Goal: Task Accomplishment & Management: Manage account settings

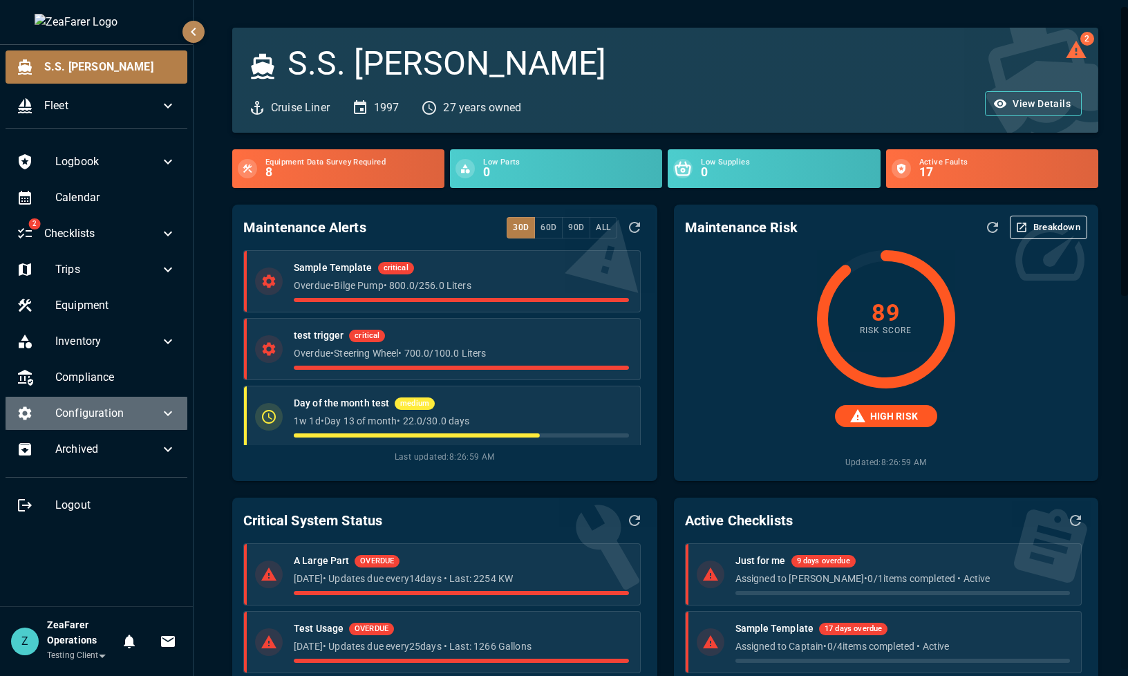
click at [148, 417] on span "Configuration" at bounding box center [107, 413] width 104 height 17
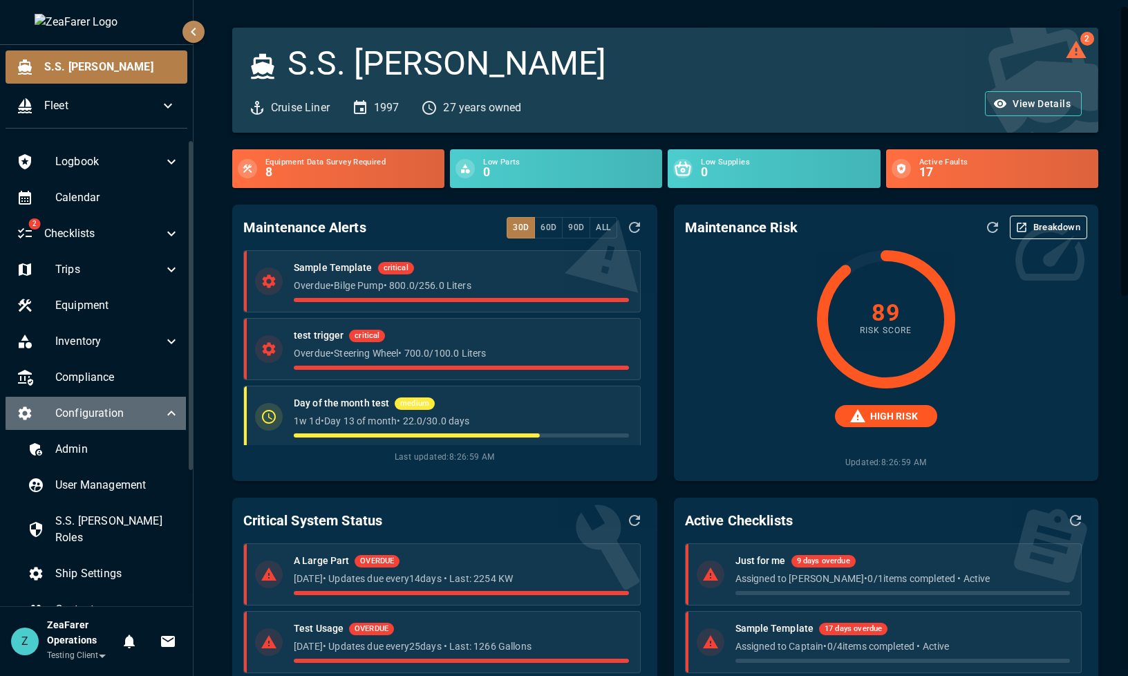
click at [148, 417] on span "Configuration" at bounding box center [109, 413] width 108 height 17
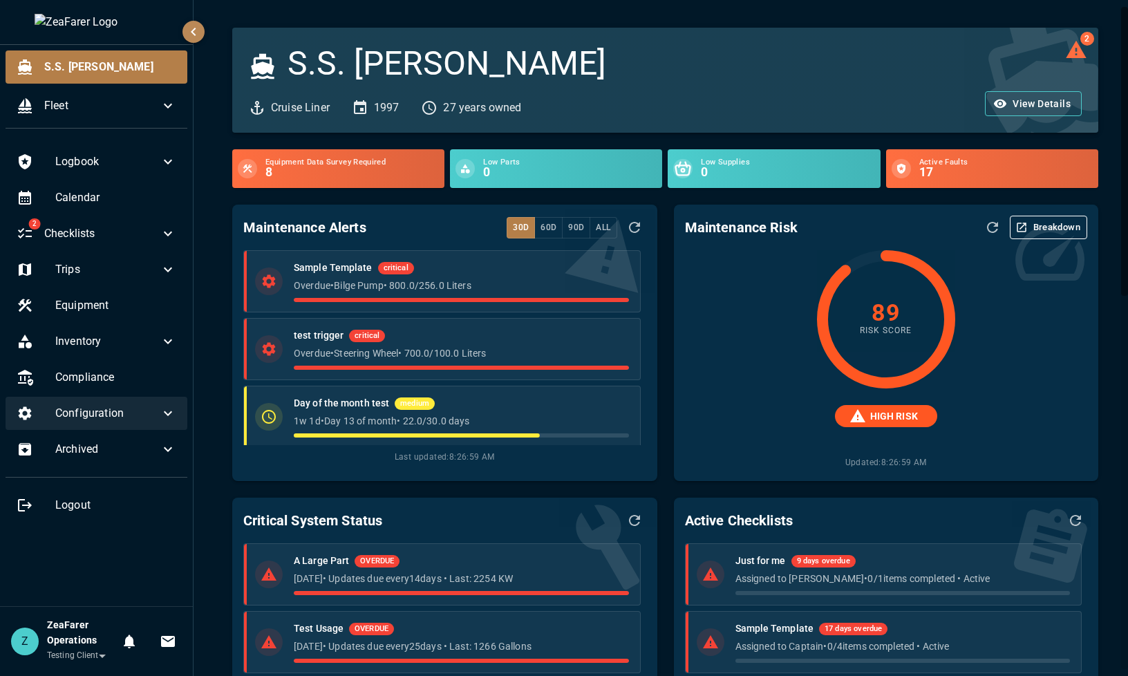
click at [167, 413] on icon at bounding box center [168, 413] width 17 height 17
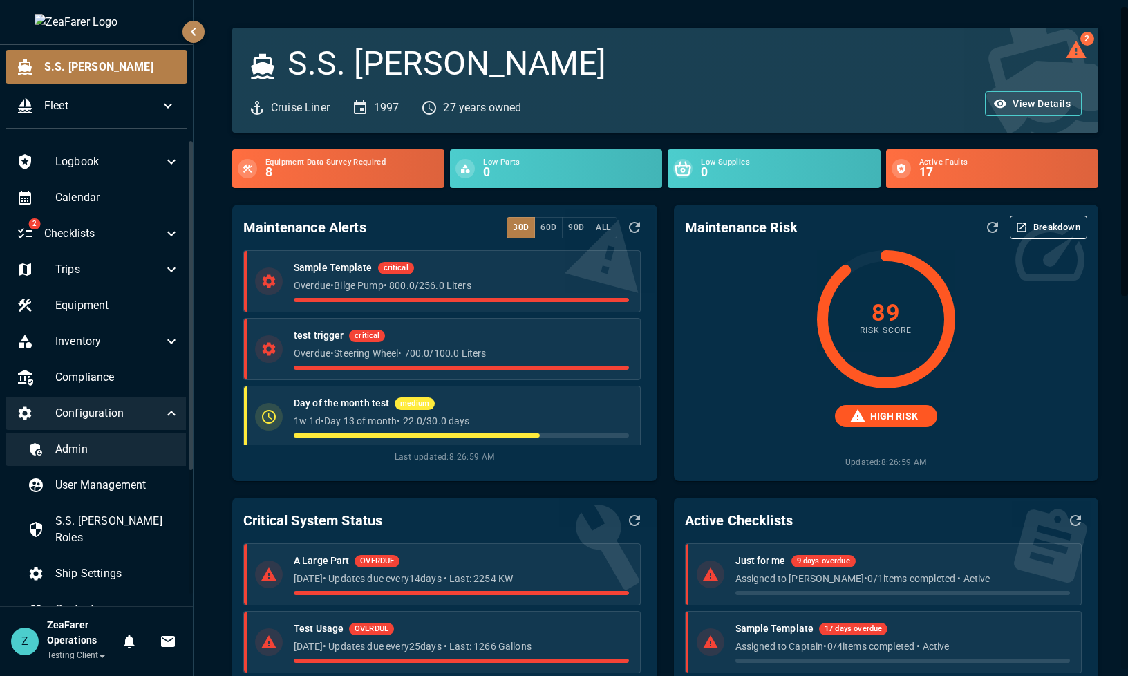
click at [129, 464] on div "Admin" at bounding box center [104, 449] width 174 height 33
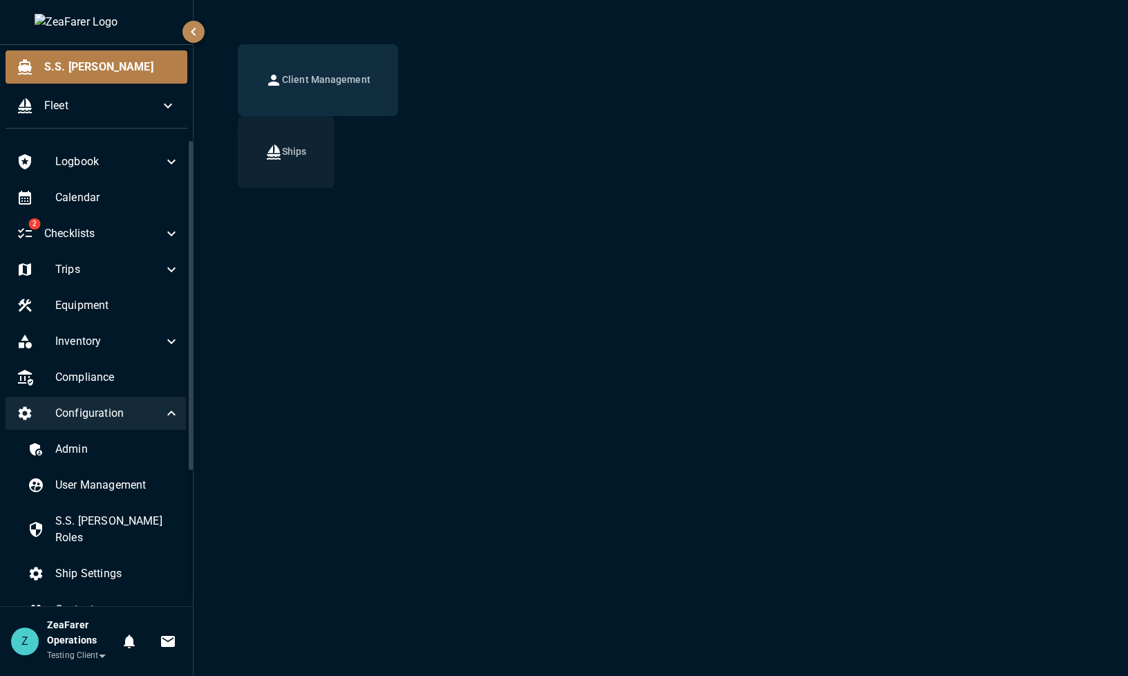
click at [276, 181] on button "Ships" at bounding box center [286, 152] width 97 height 72
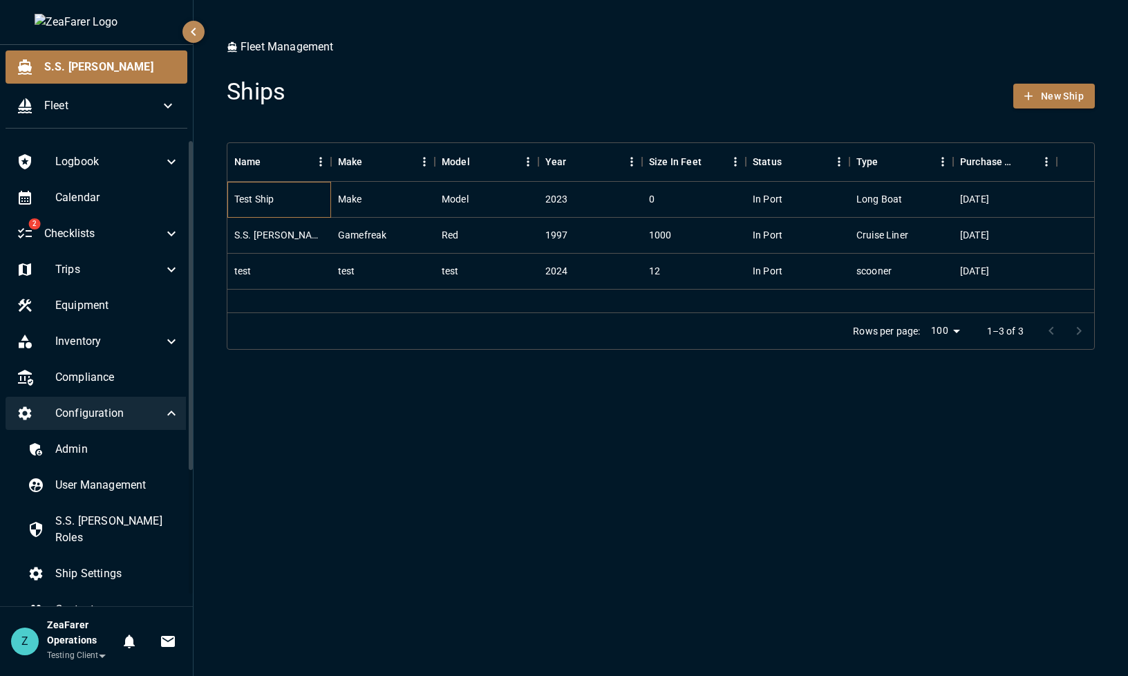
click at [287, 204] on div "Test Ship" at bounding box center [279, 200] width 104 height 36
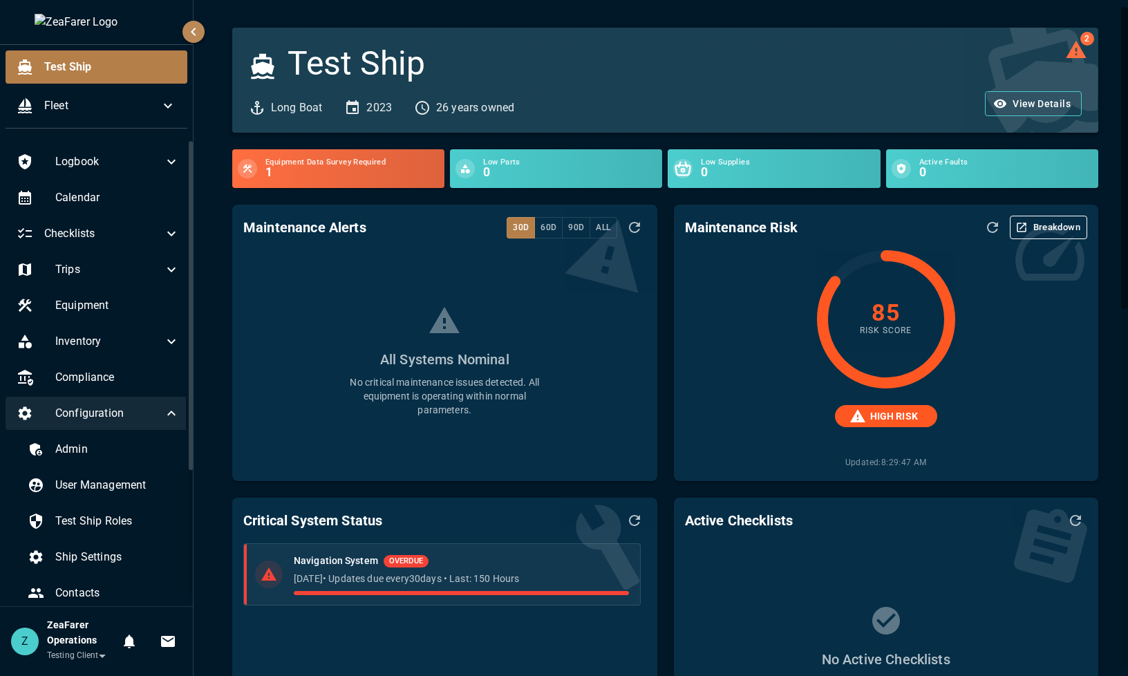
click at [135, 86] on ul "Test Ship Fleet" at bounding box center [96, 92] width 193 height 95
click at [132, 112] on span "Fleet" at bounding box center [101, 105] width 115 height 17
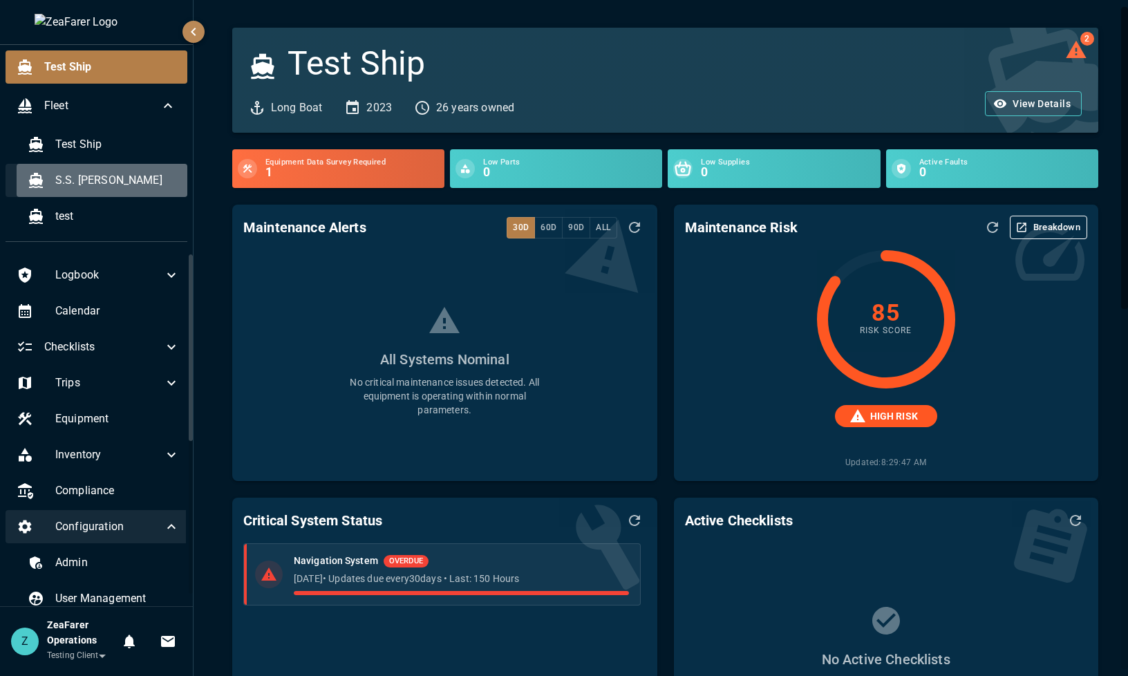
click at [109, 178] on span "S.S. [PERSON_NAME]" at bounding box center [115, 180] width 121 height 17
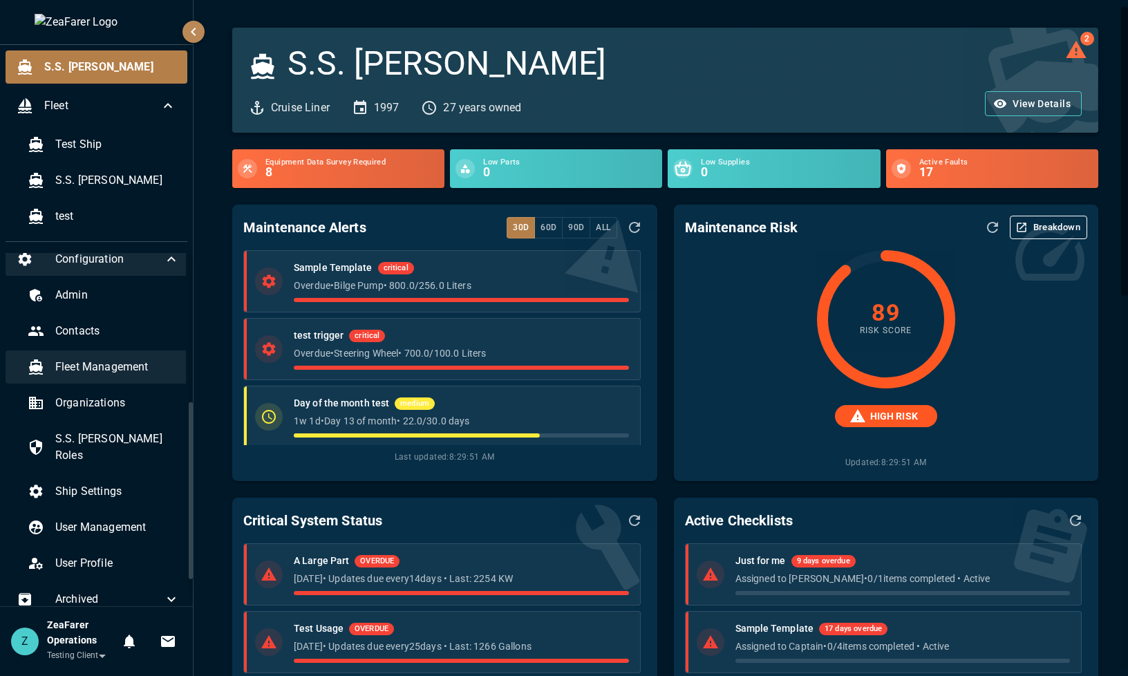
scroll to position [256, 0]
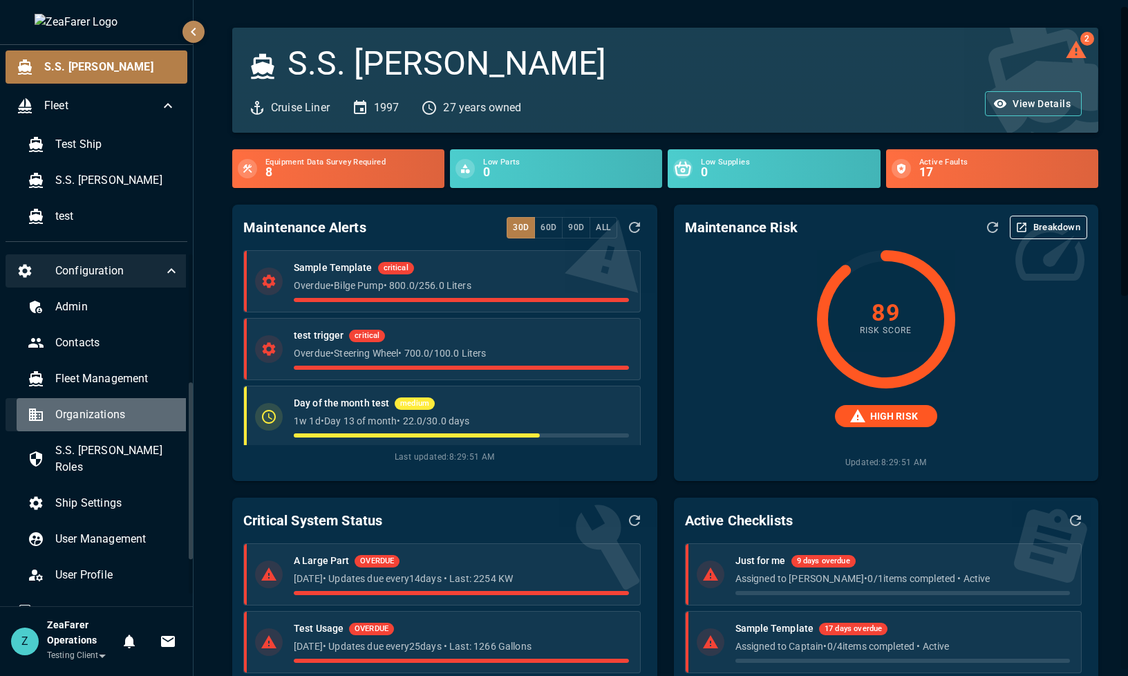
click at [149, 417] on span "Organizations" at bounding box center [117, 414] width 124 height 17
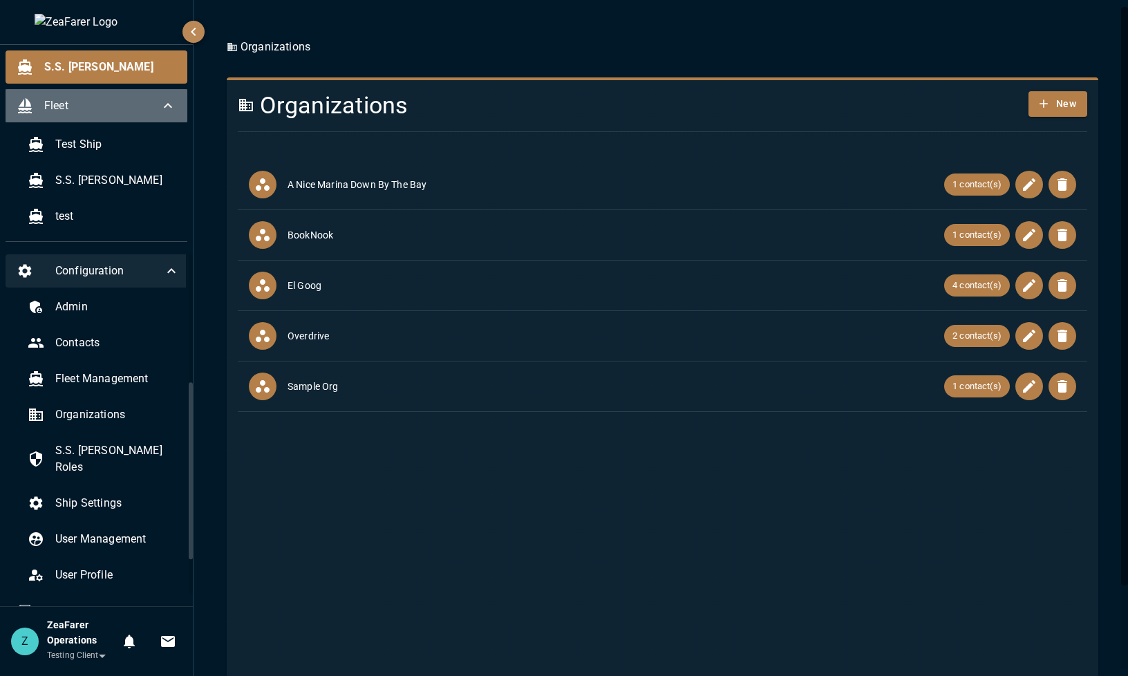
click at [167, 100] on icon at bounding box center [168, 105] width 17 height 17
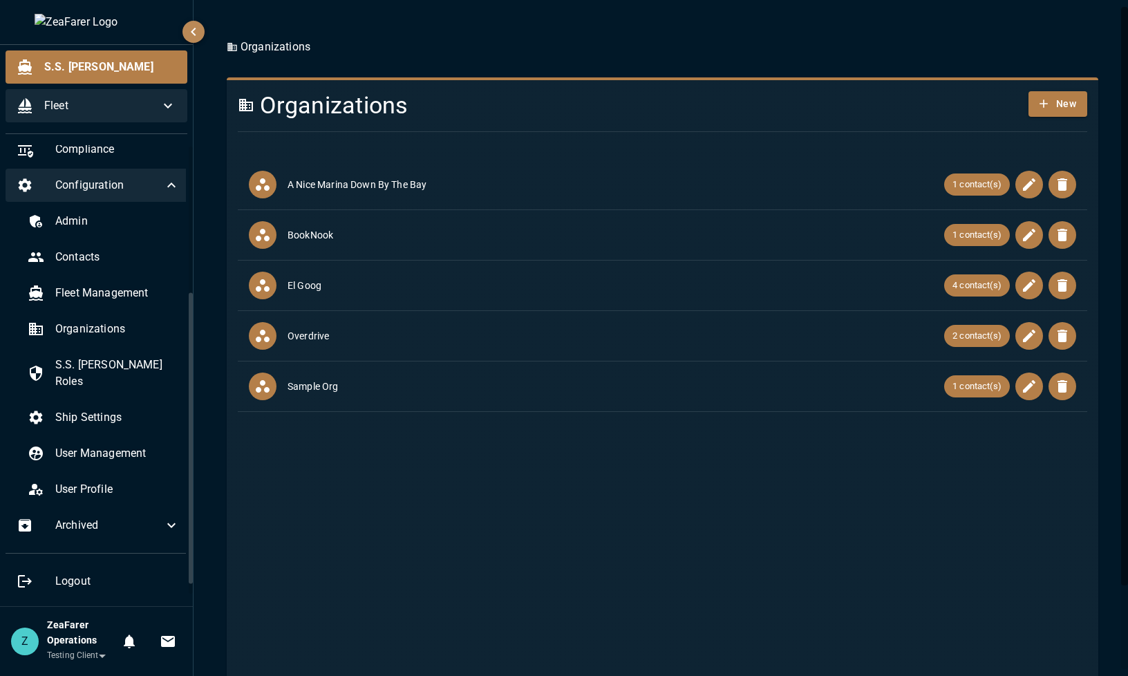
scroll to position [211, 0]
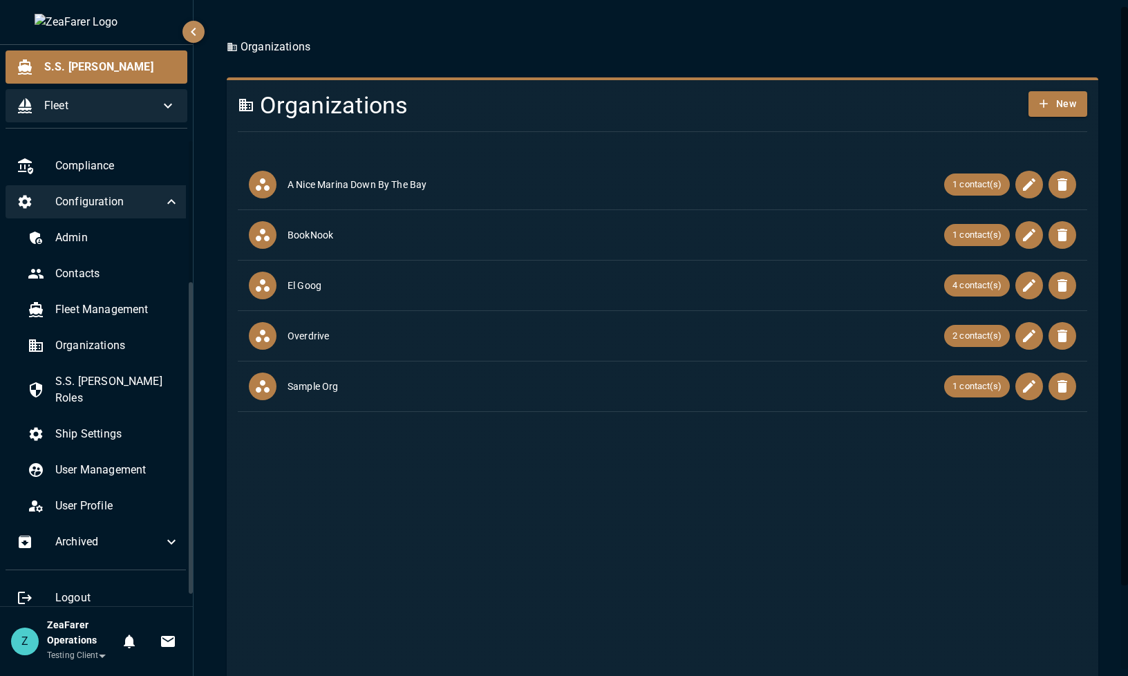
click at [171, 201] on div "Configuration" at bounding box center [98, 201] width 185 height 33
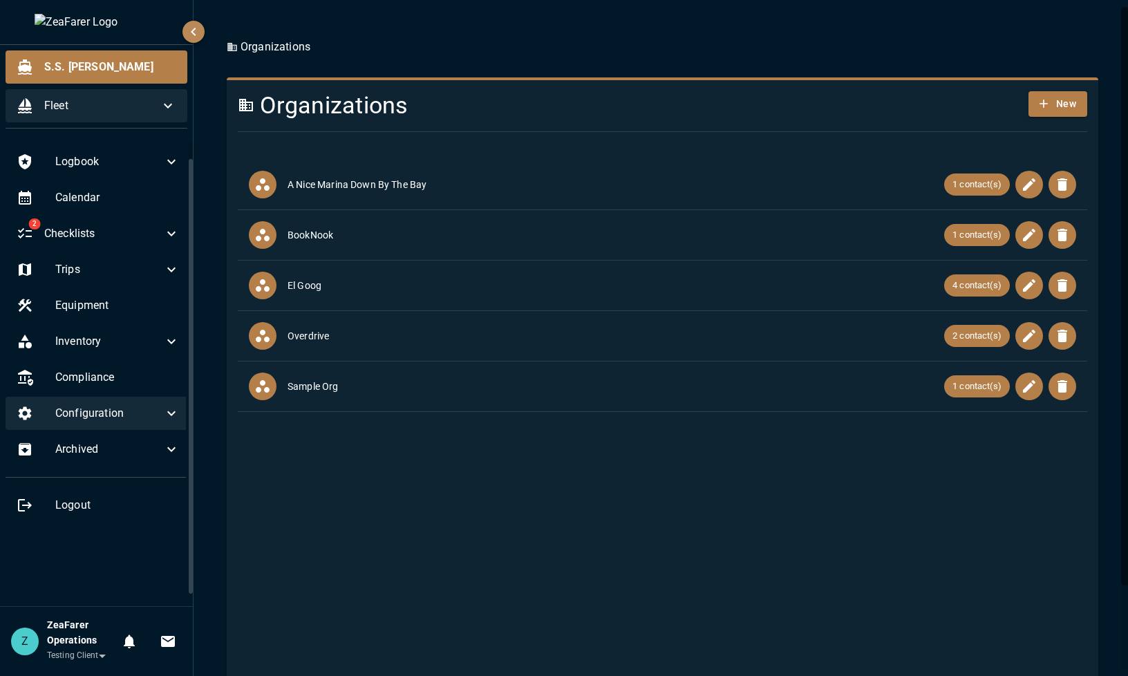
scroll to position [0, 0]
click at [147, 412] on span "Configuration" at bounding box center [107, 413] width 104 height 17
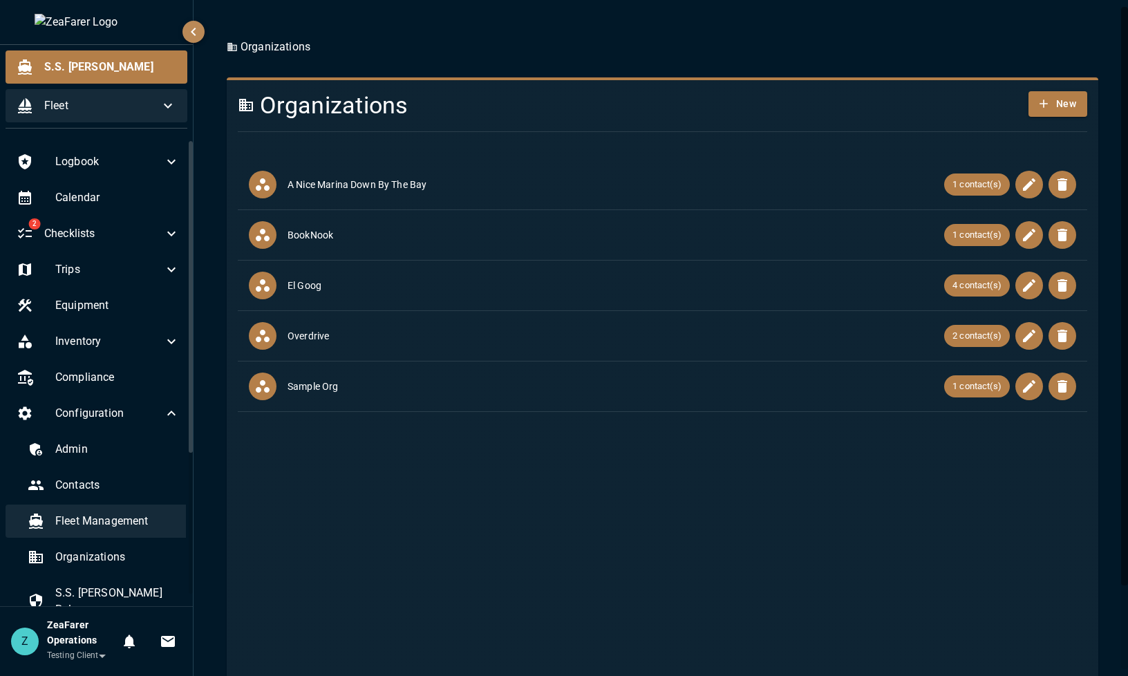
click at [119, 528] on span "Fleet Management" at bounding box center [117, 521] width 124 height 17
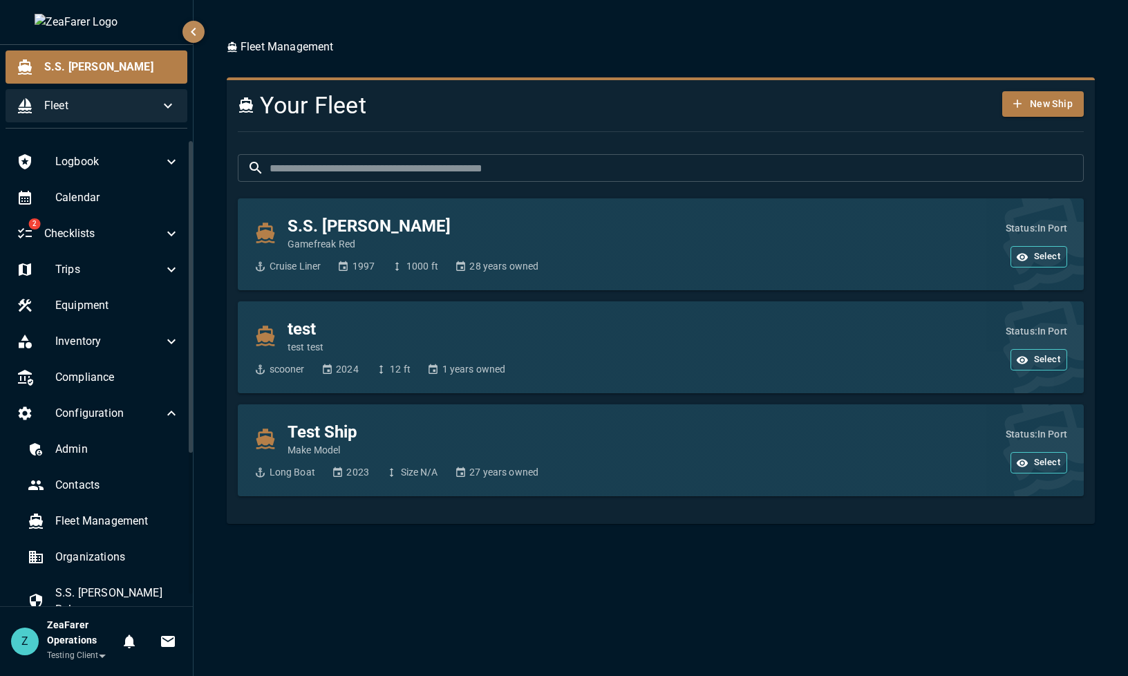
click at [630, 621] on div "Fleet Management Your Fleet New Ship ​ ​ S.S. [PERSON_NAME] Gamefreak Red Cruis…" at bounding box center [661, 338] width 934 height 676
click at [162, 106] on icon at bounding box center [168, 105] width 17 height 17
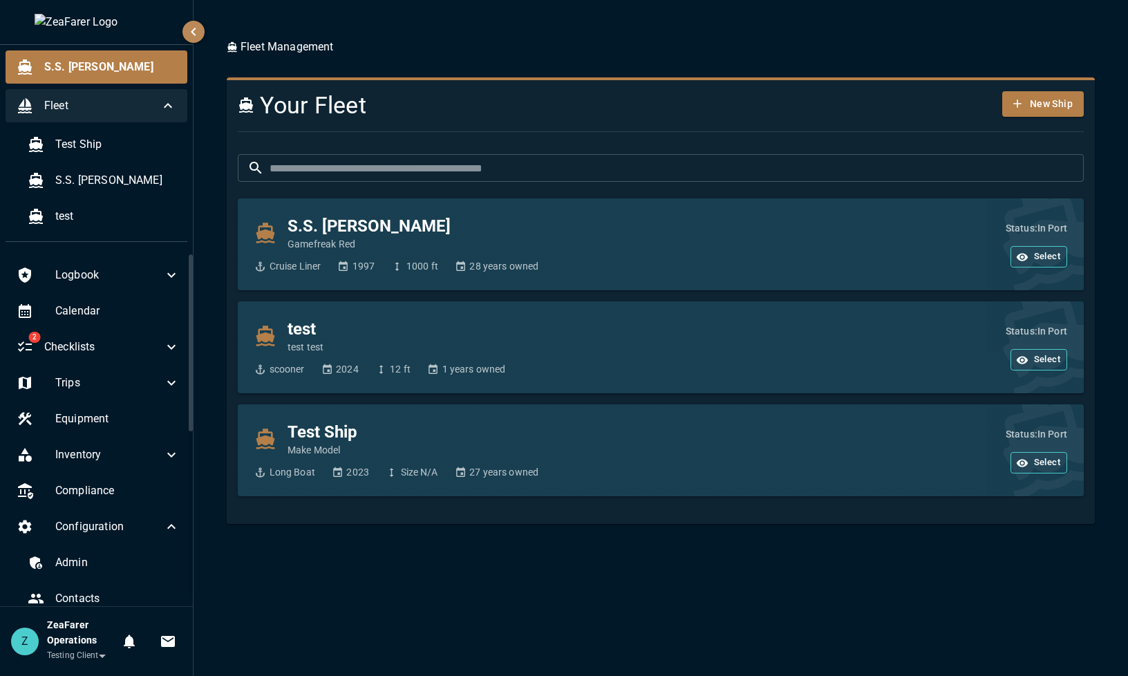
click at [162, 106] on icon at bounding box center [168, 105] width 17 height 17
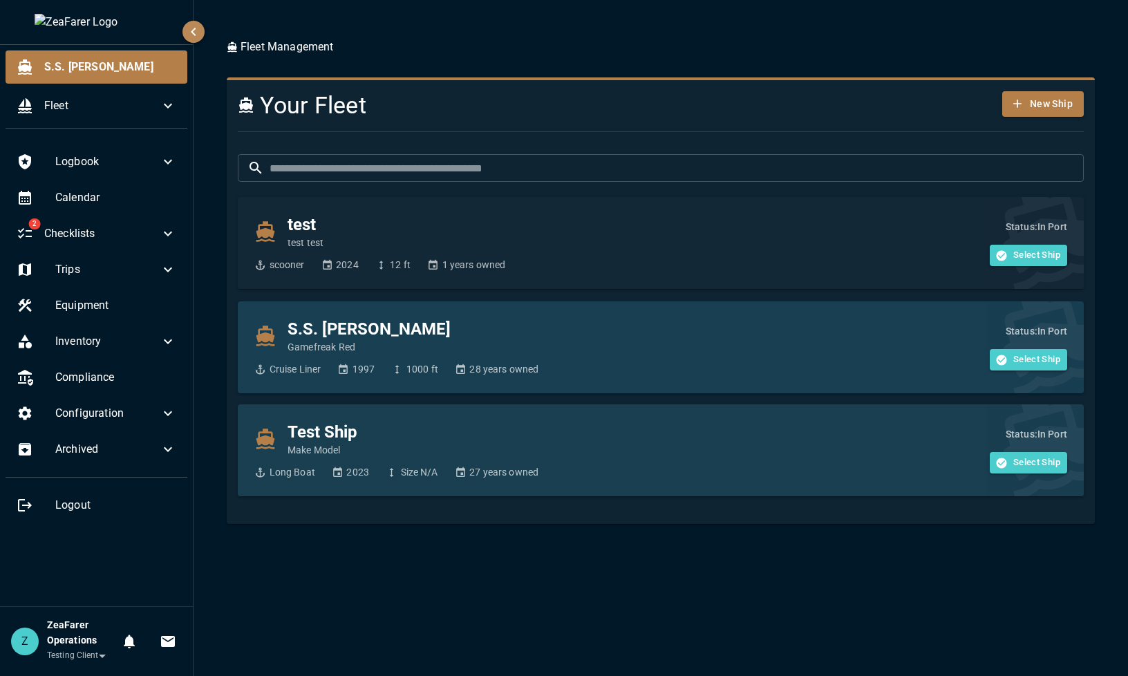
click at [398, 234] on div "test test test" at bounding box center [523, 232] width 538 height 36
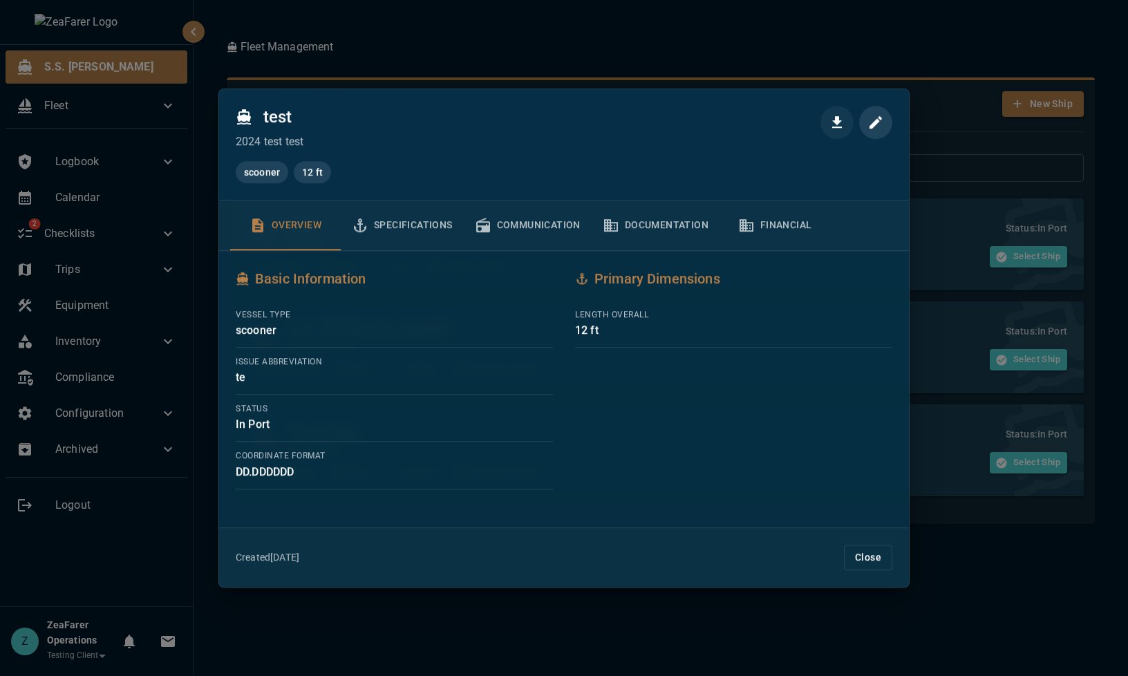
click at [876, 122] on icon "button" at bounding box center [875, 122] width 12 height 12
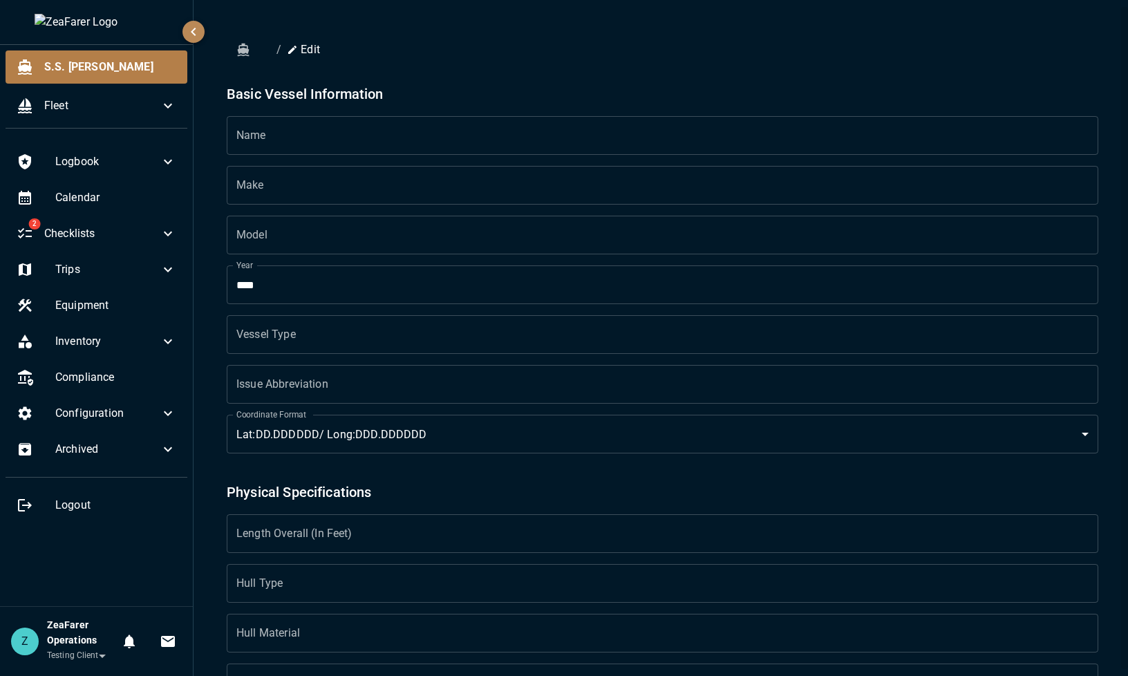
type input "****"
type input "*******"
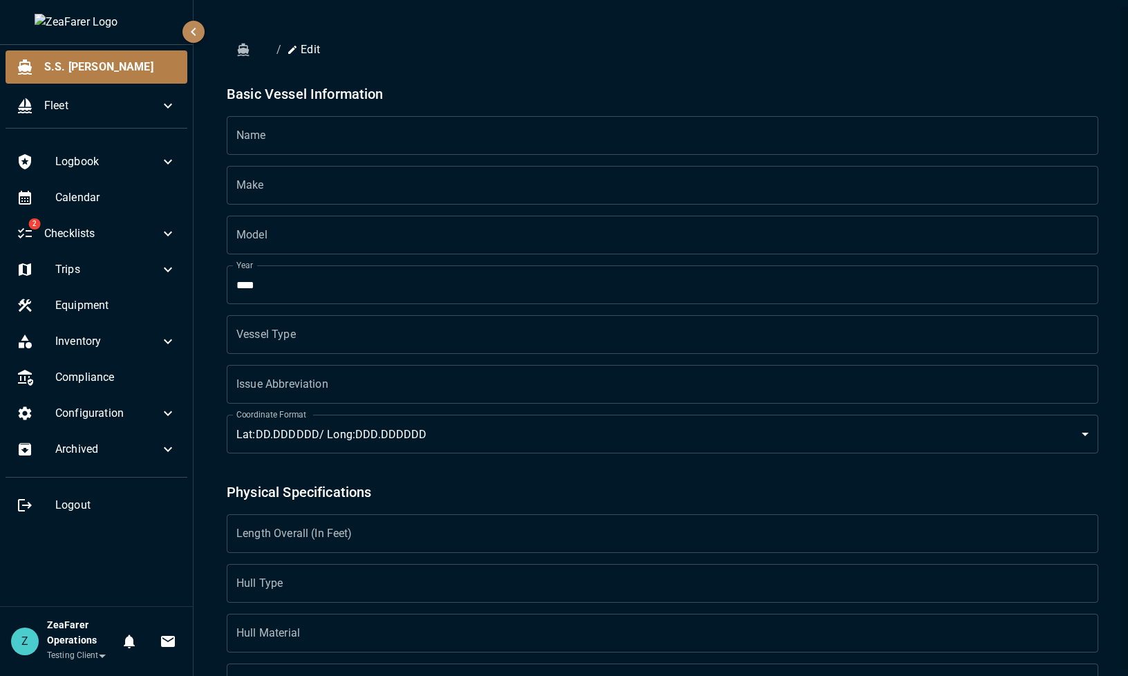
type input "**"
type input "***"
type input "**********"
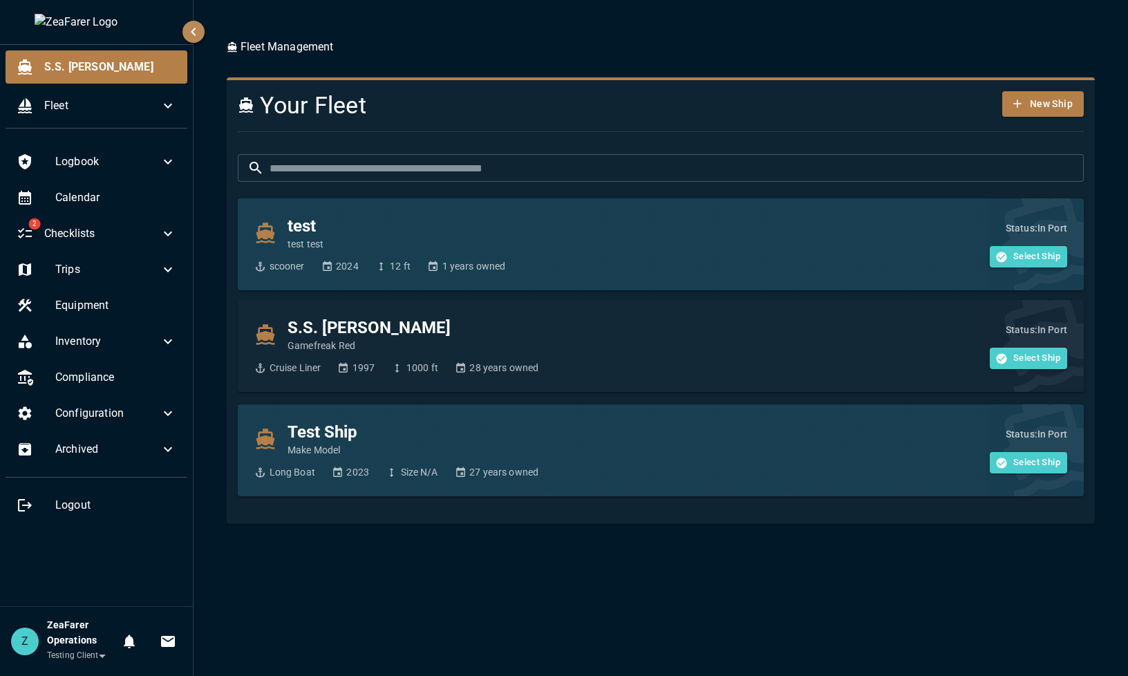
click at [446, 360] on div "S.S. [PERSON_NAME] Gamefreak Red Cruise Liner 1997 1000 ft 28 years owned" at bounding box center [523, 346] width 538 height 59
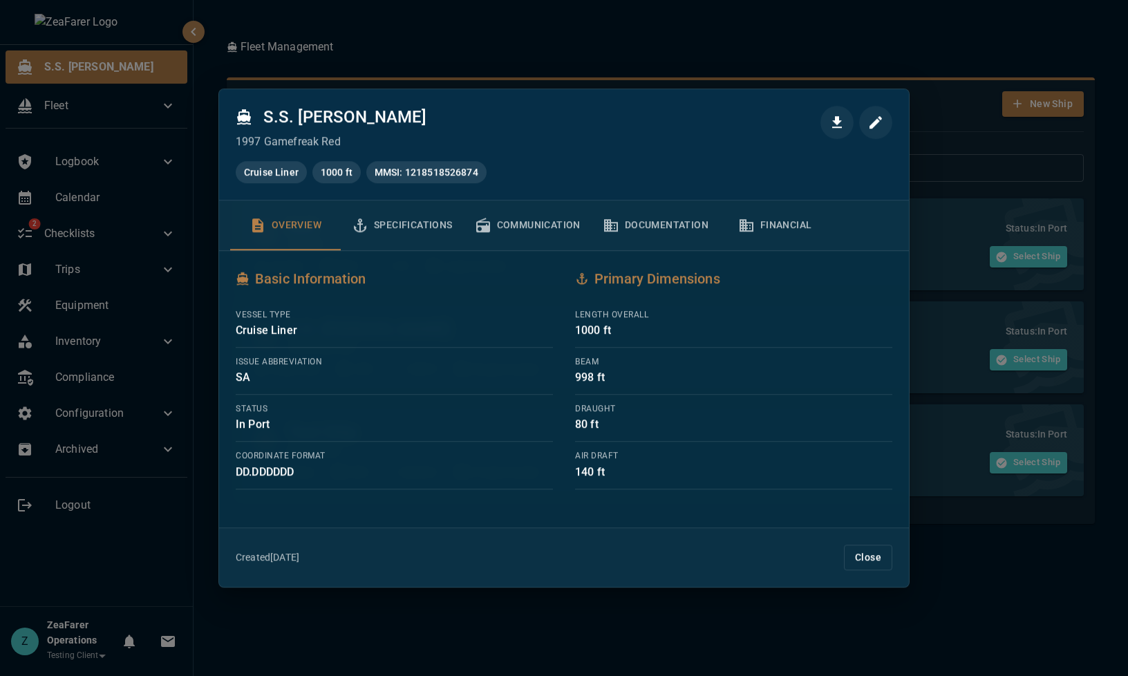
click at [741, 222] on icon "button" at bounding box center [746, 225] width 17 height 17
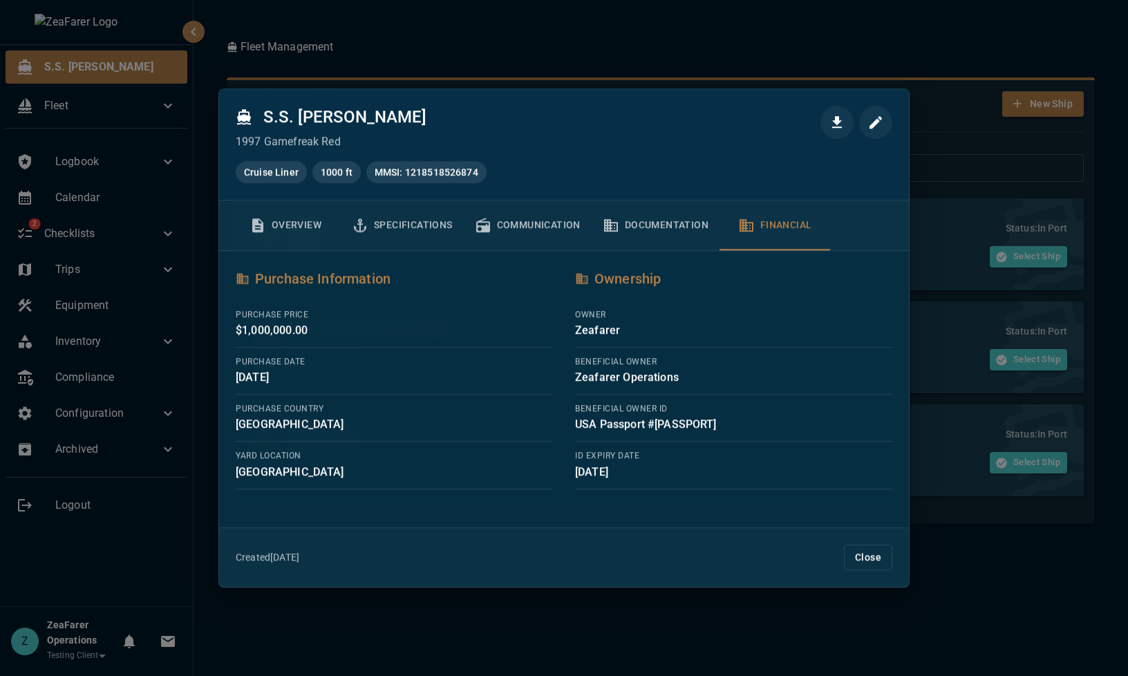
click at [273, 216] on button "Overview" at bounding box center [285, 225] width 111 height 50
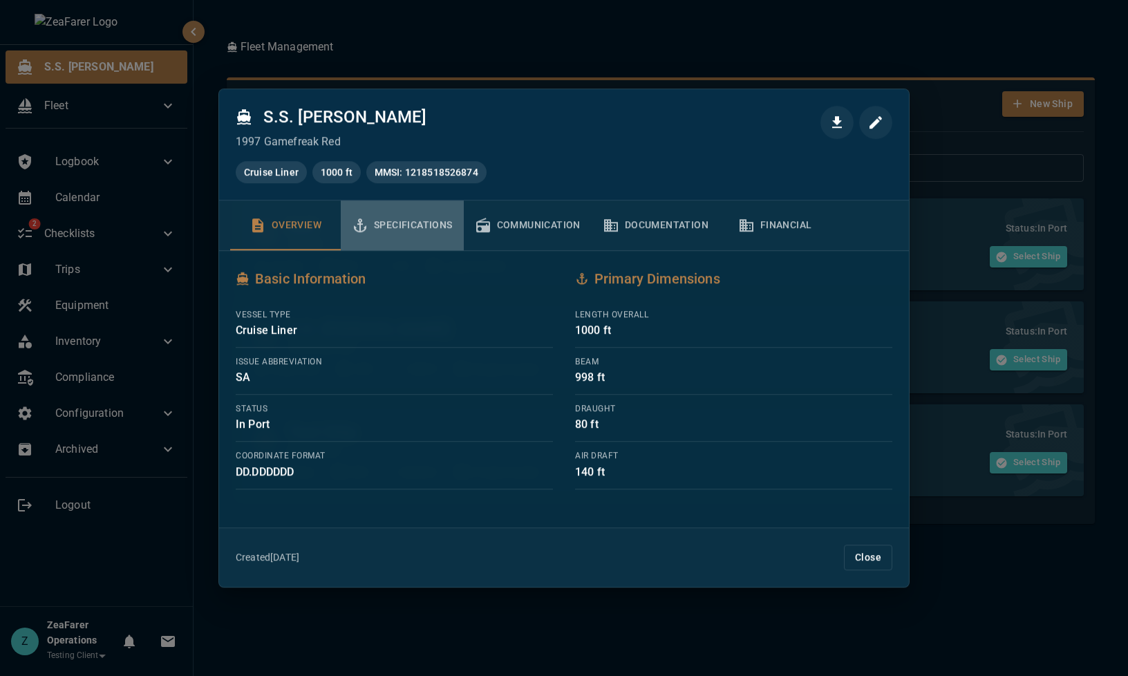
click at [429, 225] on button "Specifications" at bounding box center [402, 225] width 123 height 50
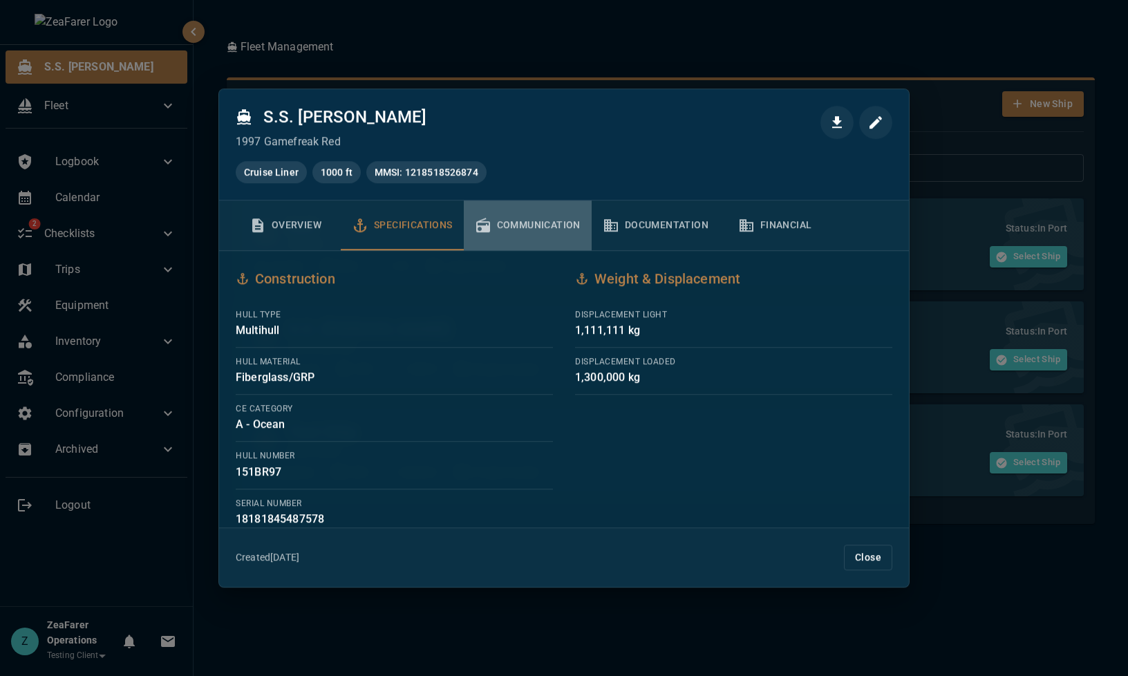
click at [547, 226] on button "Communication" at bounding box center [528, 225] width 128 height 50
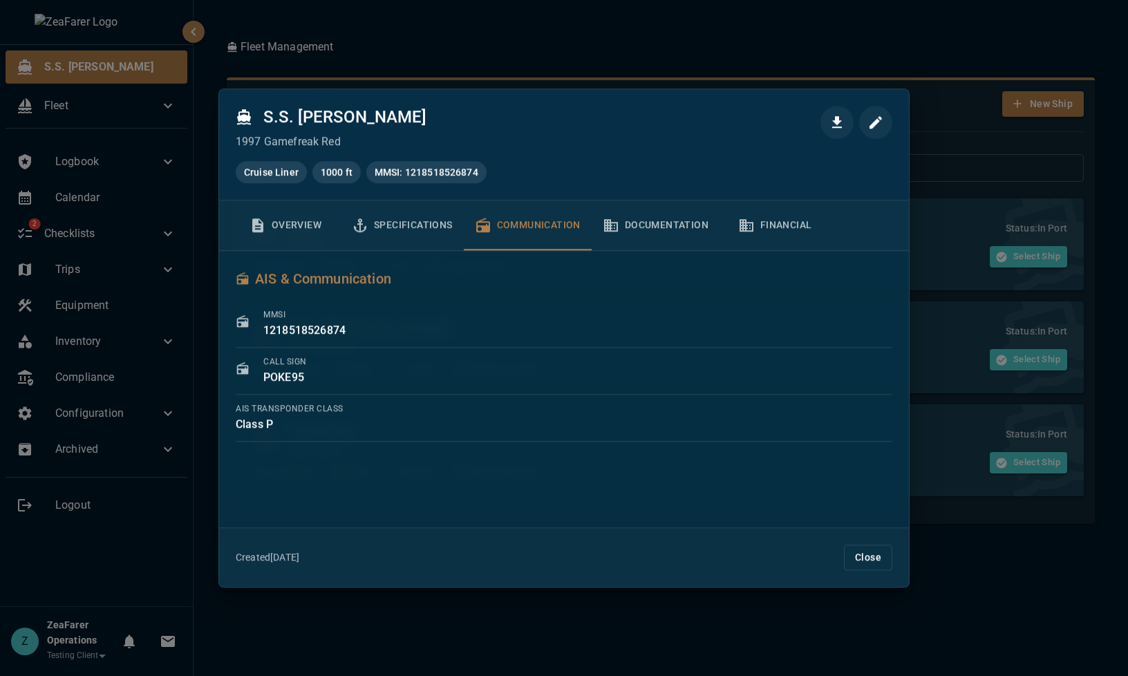
click at [641, 225] on button "Documentation" at bounding box center [656, 225] width 128 height 50
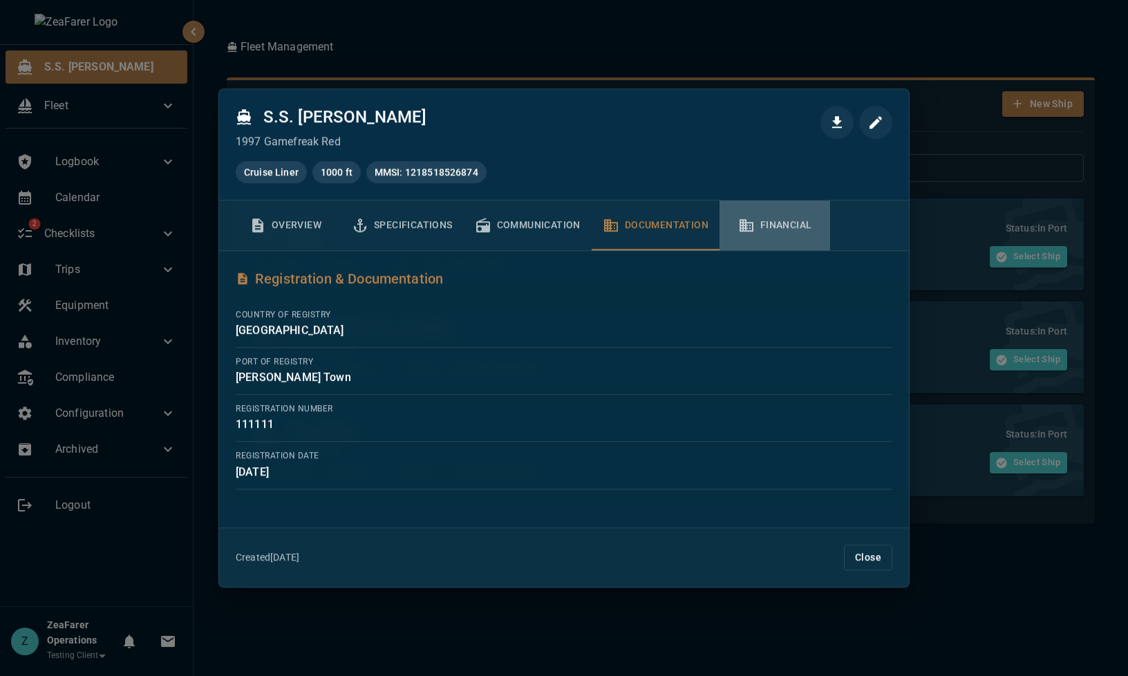
click at [720, 225] on button "Financial" at bounding box center [774, 225] width 111 height 50
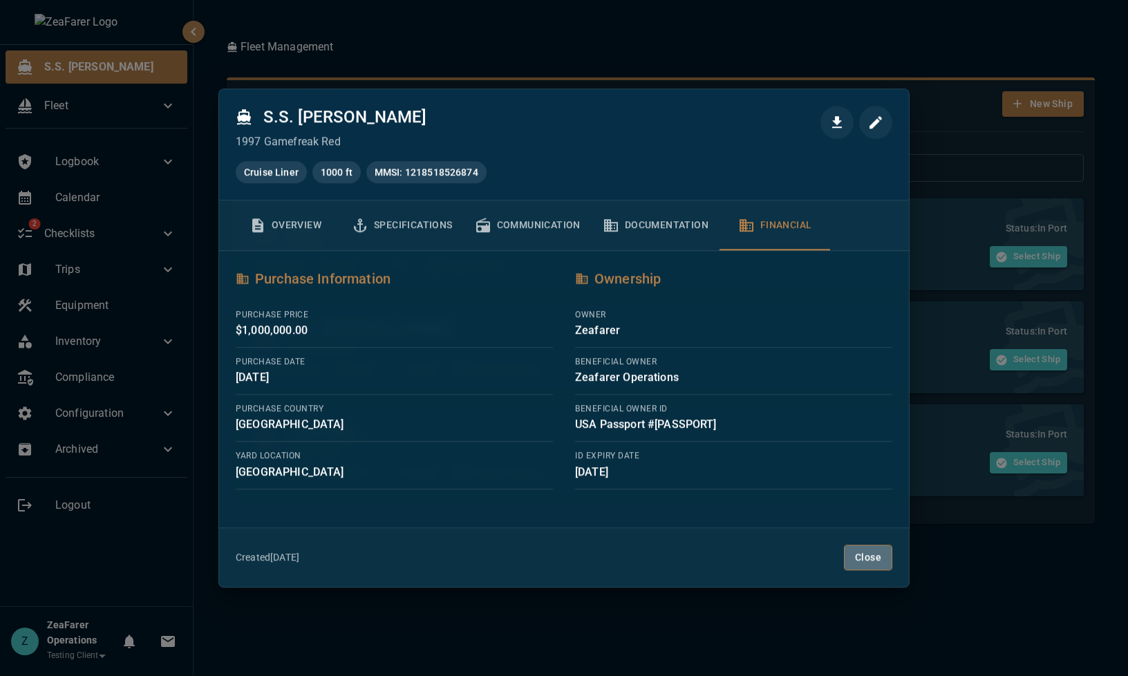
click at [865, 563] on button "Close" at bounding box center [868, 558] width 48 height 26
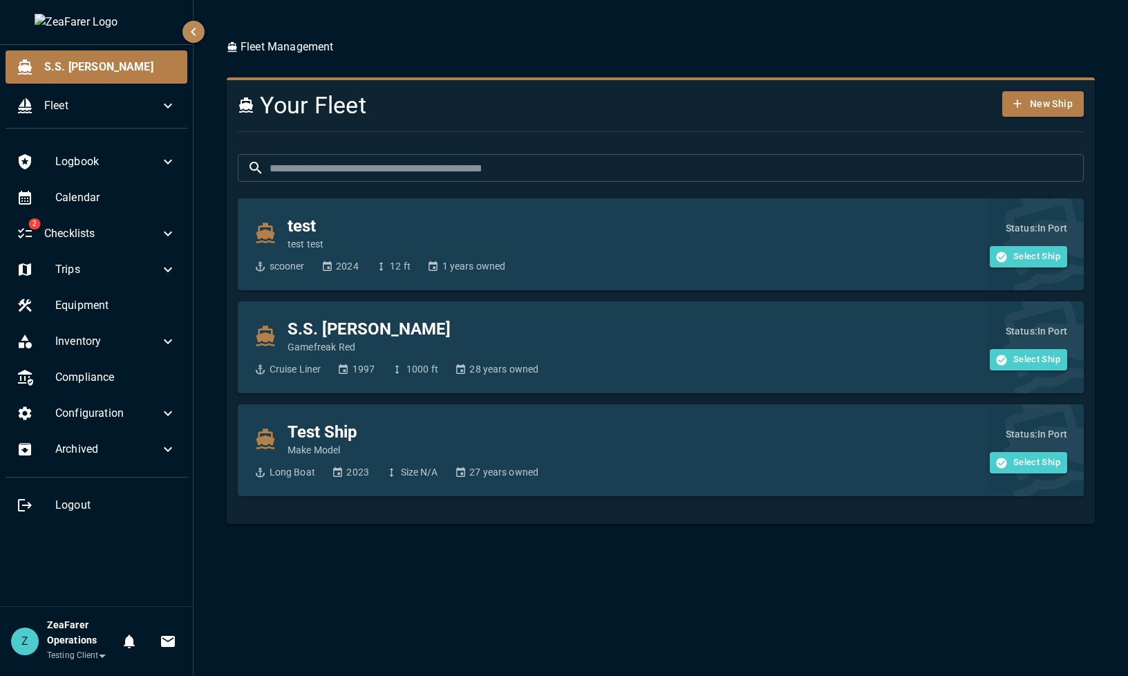
click at [675, 612] on div "Fleet Management Your Fleet New Ship ​ ​ test test test scooner 2024 12 ft 1 ye…" at bounding box center [661, 338] width 934 height 676
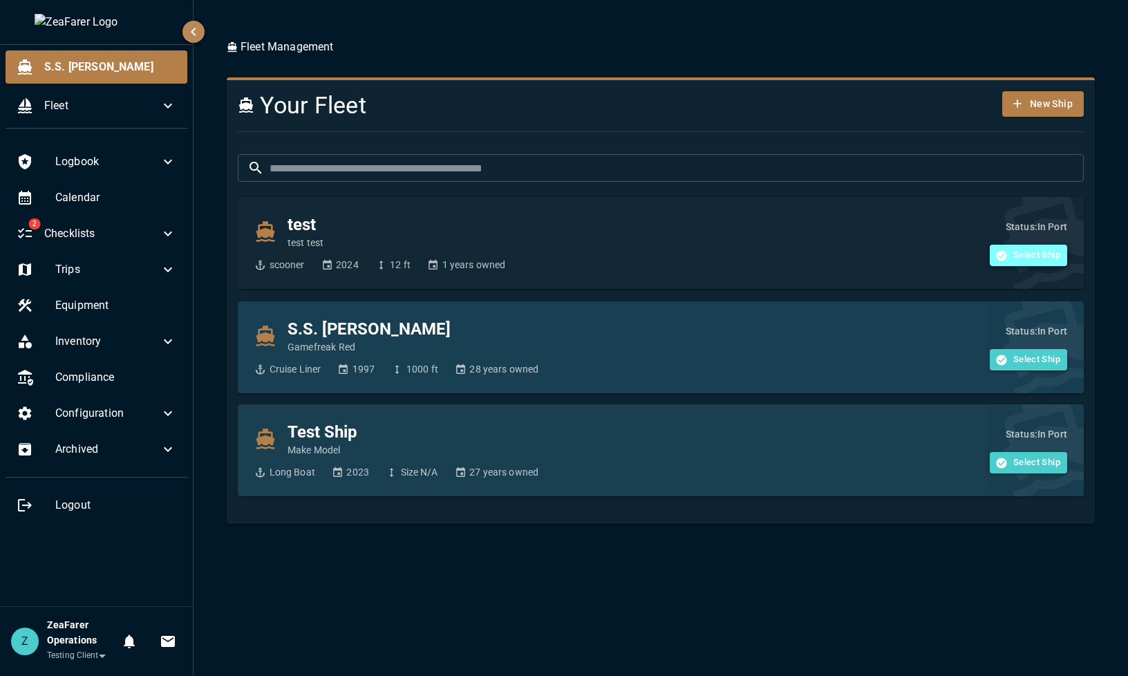
click at [1040, 254] on button "Select Ship" at bounding box center [1028, 255] width 77 height 21
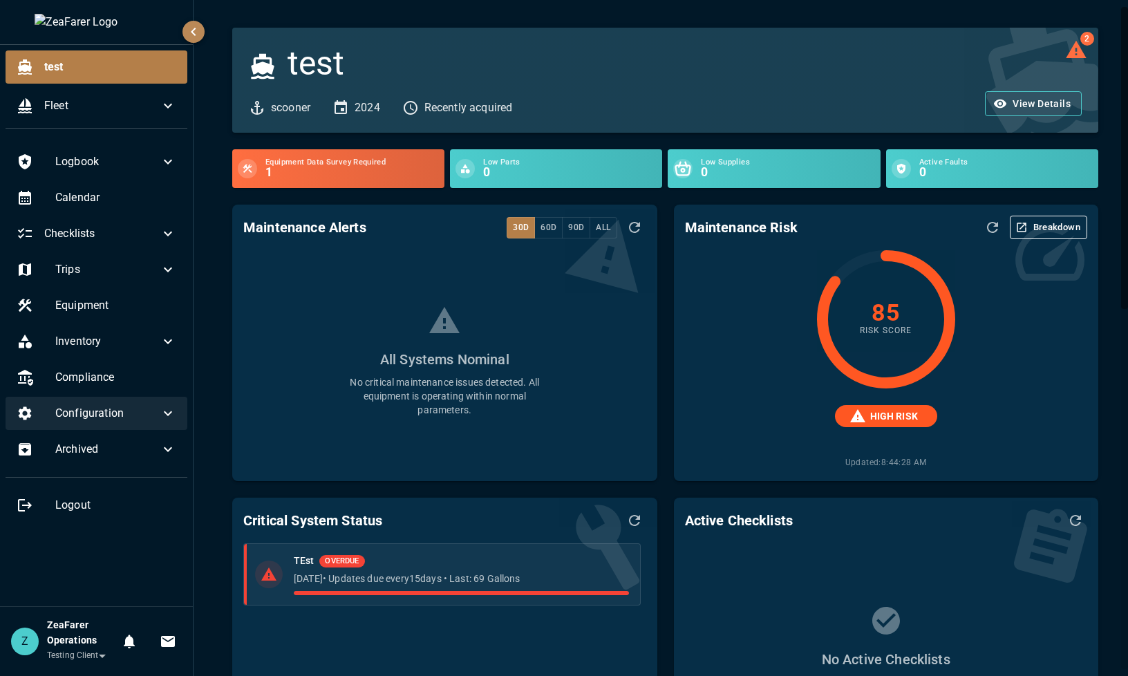
click at [158, 409] on span "Configuration" at bounding box center [107, 413] width 104 height 17
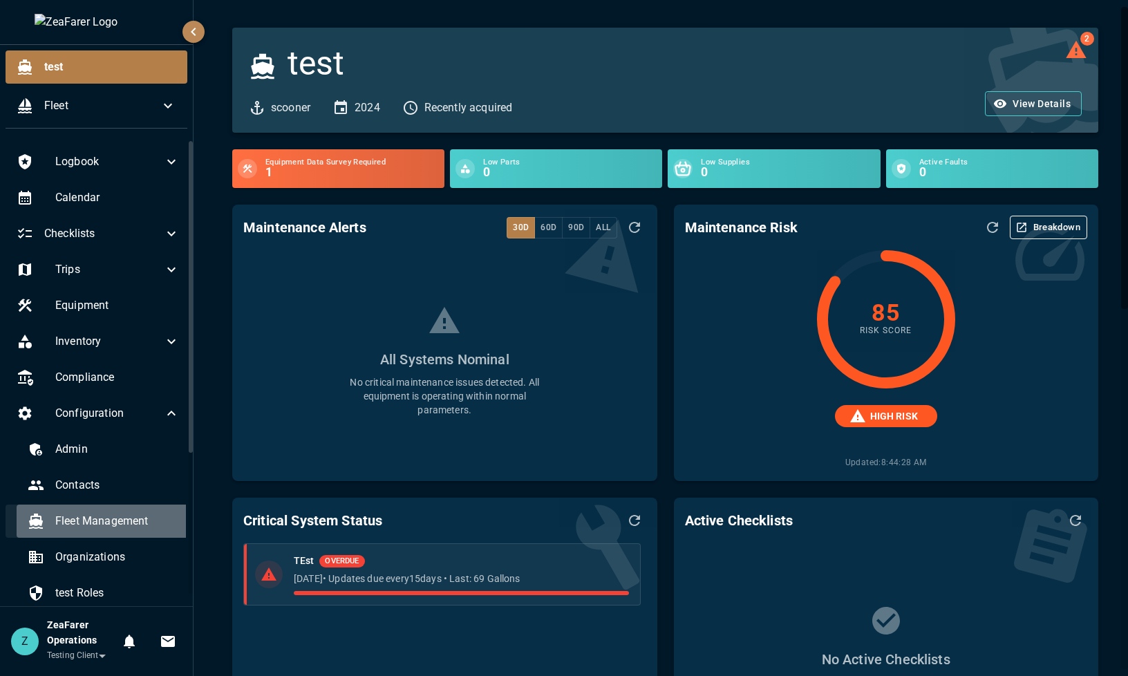
click at [126, 526] on span "Fleet Management" at bounding box center [117, 521] width 124 height 17
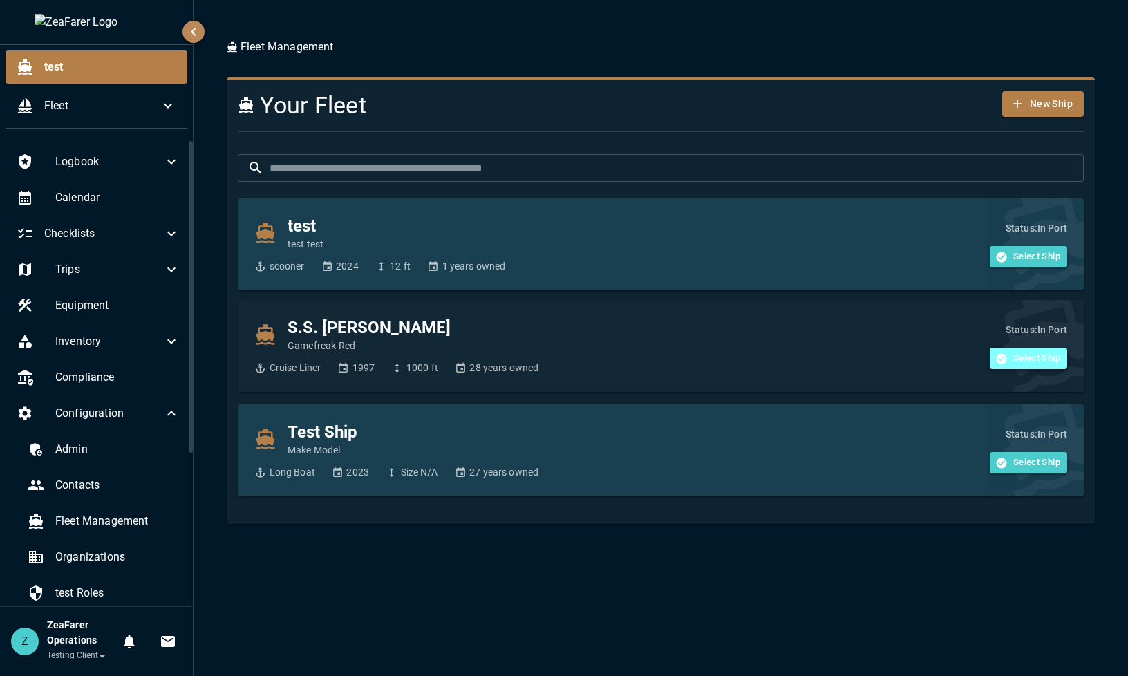
click at [1028, 362] on button "Select Ship" at bounding box center [1028, 358] width 77 height 21
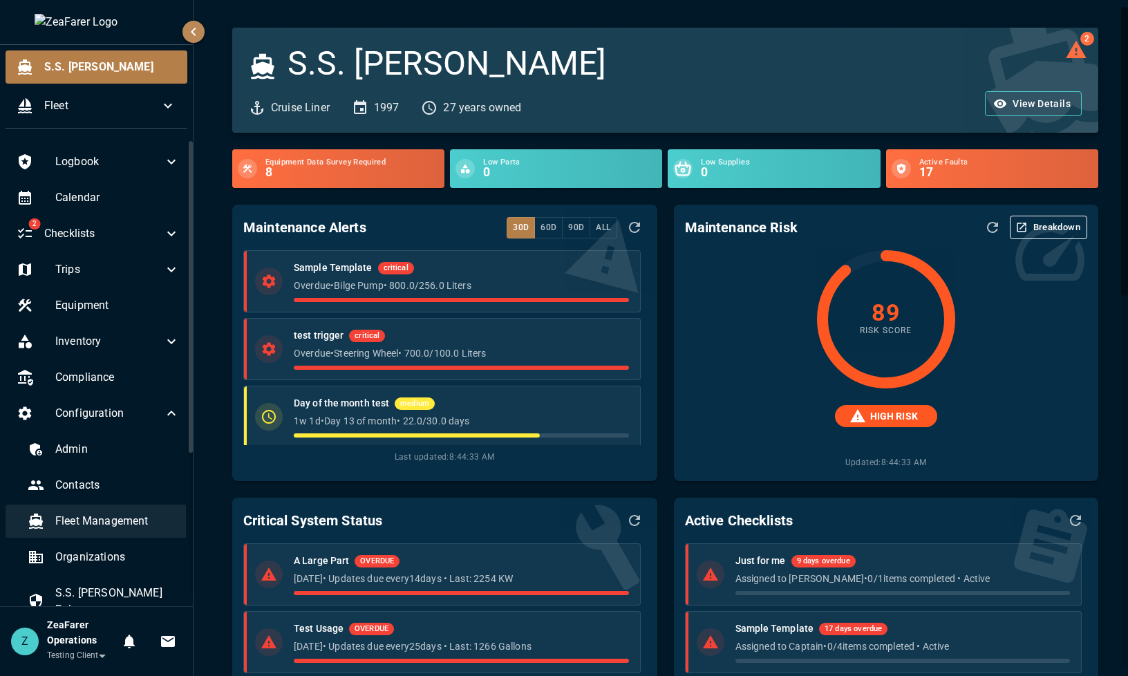
click at [133, 518] on span "Fleet Management" at bounding box center [117, 521] width 124 height 17
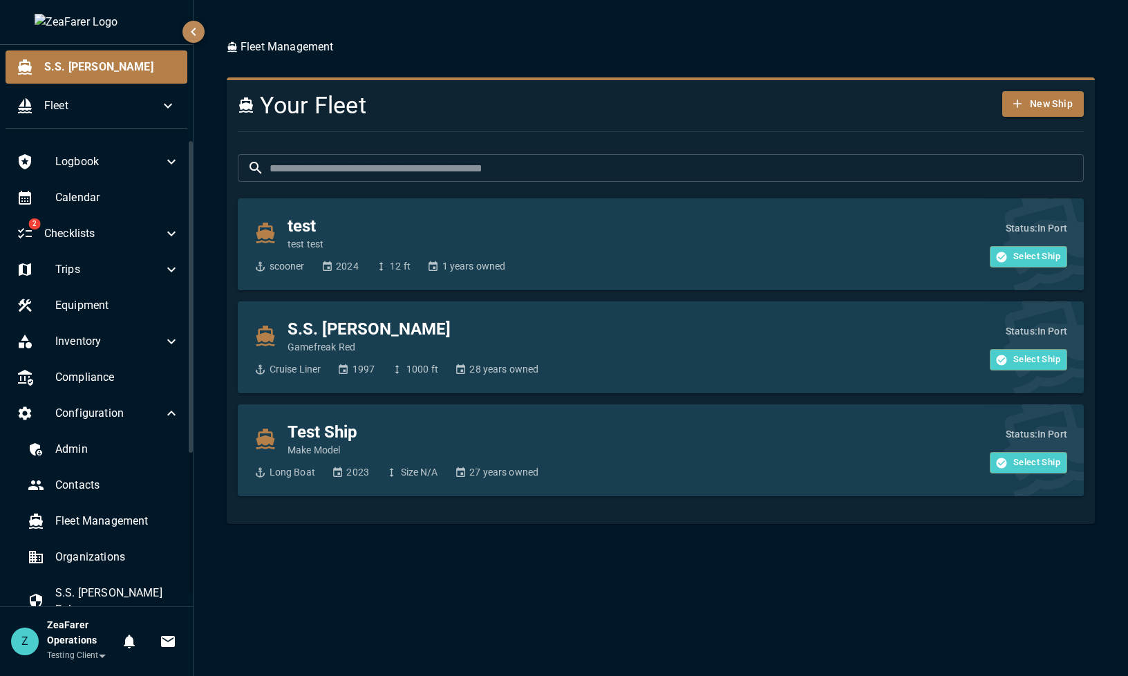
click at [389, 585] on div "Fleet Management Your Fleet New Ship ​ ​ test test test scooner 2024 12 ft 1 ye…" at bounding box center [661, 338] width 934 height 676
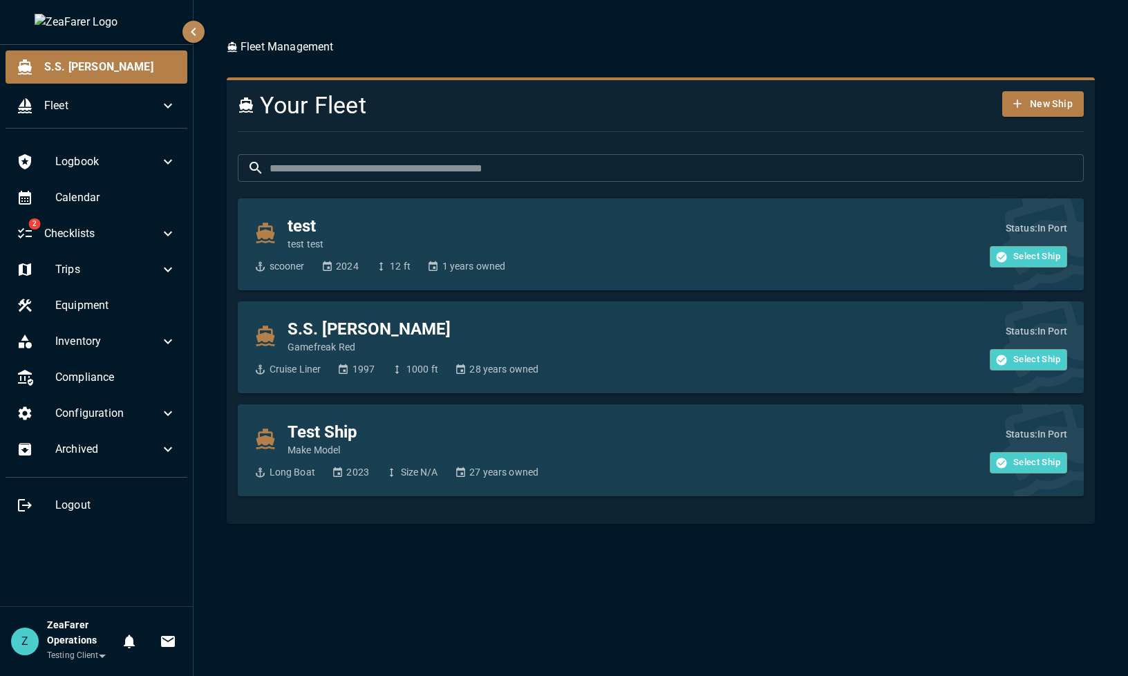
click at [841, 581] on div "Fleet Management Your Fleet New Ship ​ ​ test test test scooner 2024 12 ft 1 ye…" at bounding box center [661, 338] width 934 height 676
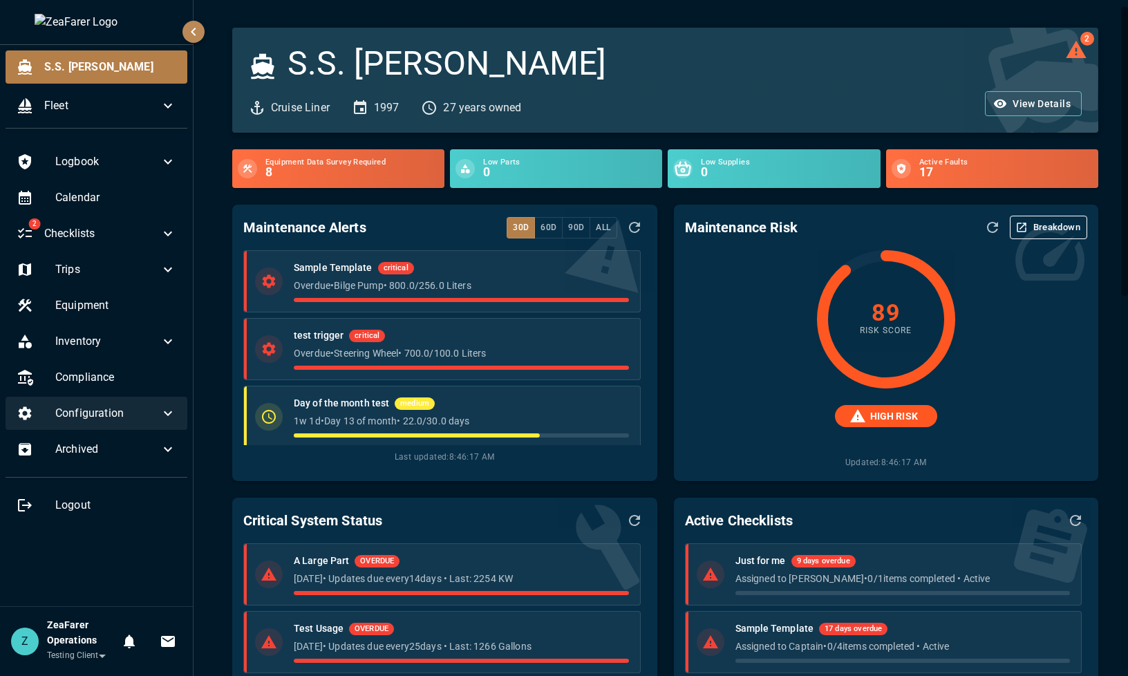
click at [149, 414] on span "Configuration" at bounding box center [107, 413] width 104 height 17
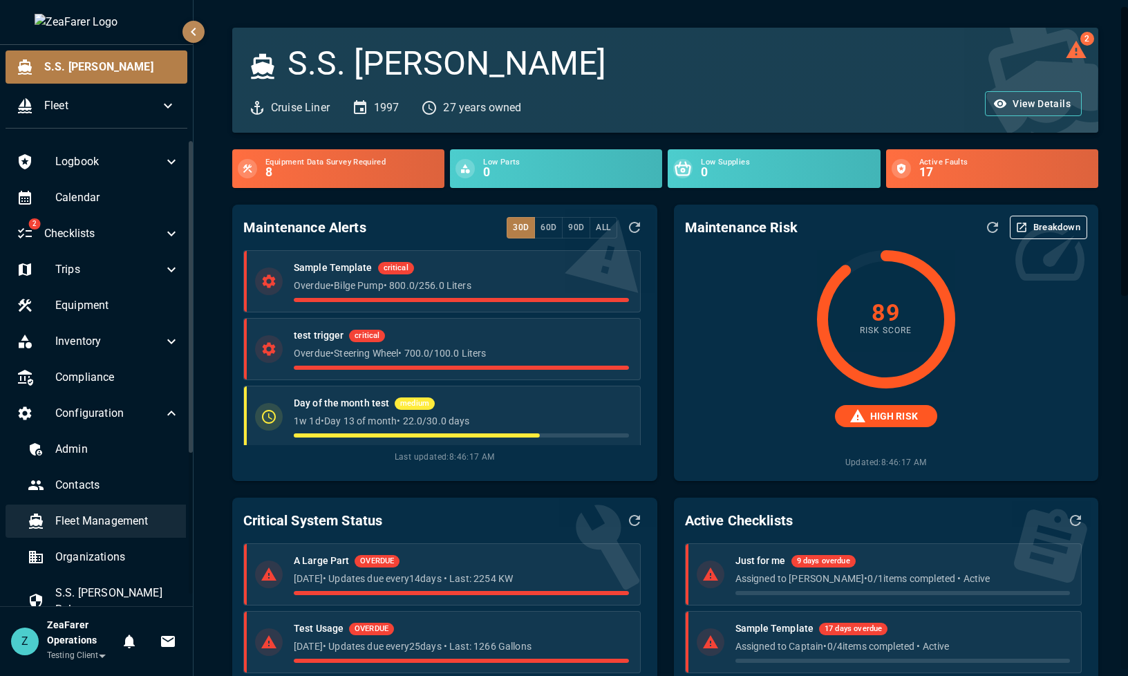
click at [126, 513] on span "Fleet Management" at bounding box center [117, 521] width 124 height 17
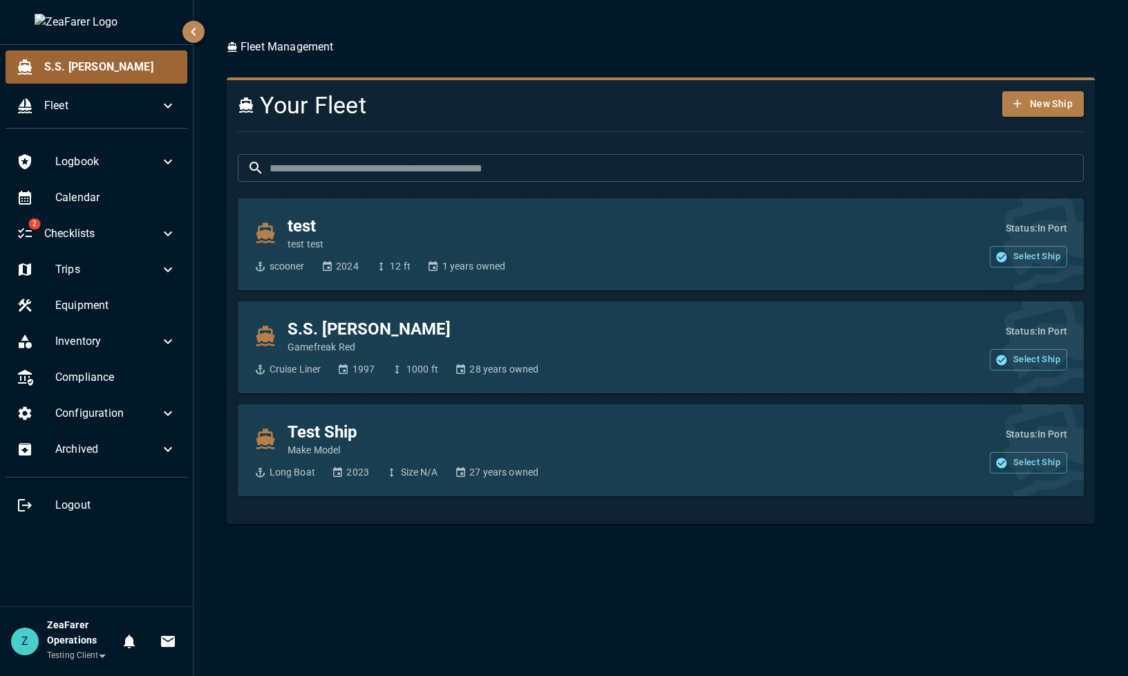
click at [123, 56] on div "S.S. [PERSON_NAME]" at bounding box center [97, 66] width 182 height 33
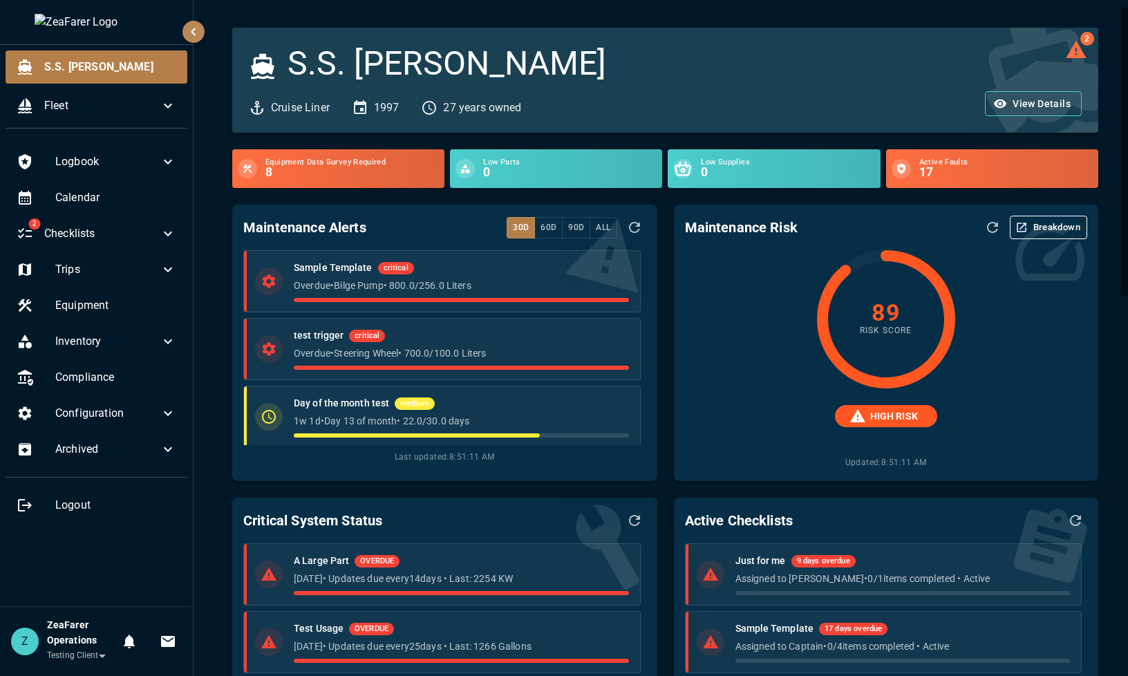
click at [169, 420] on icon at bounding box center [168, 413] width 17 height 17
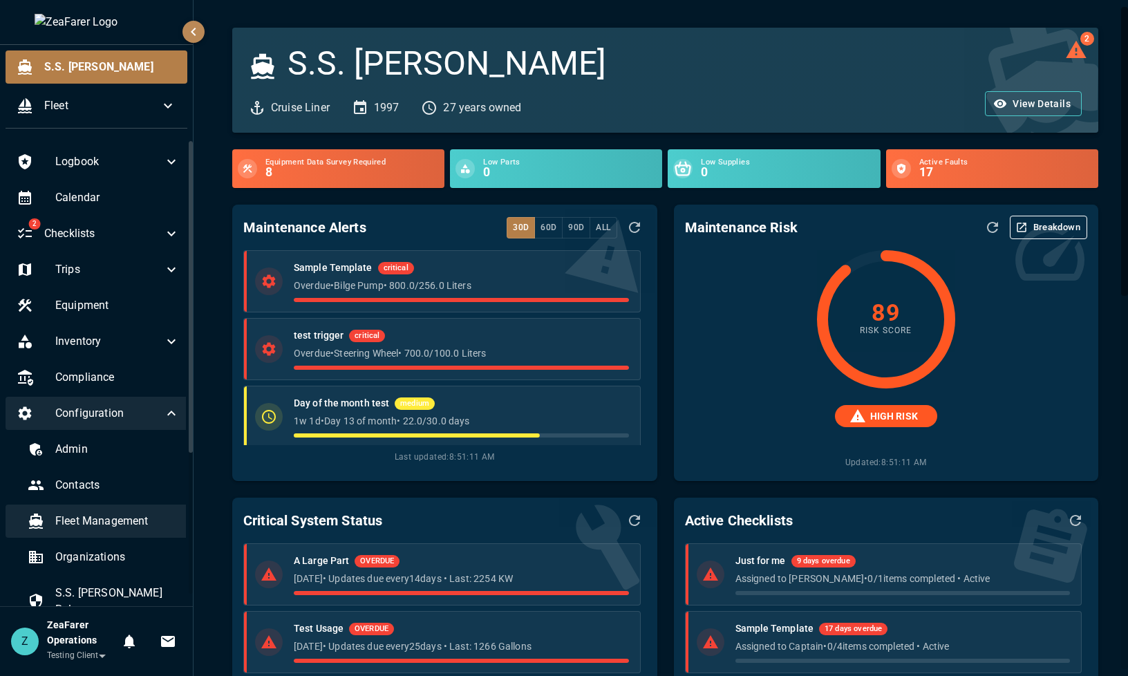
click at [136, 520] on span "Fleet Management" at bounding box center [117, 521] width 124 height 17
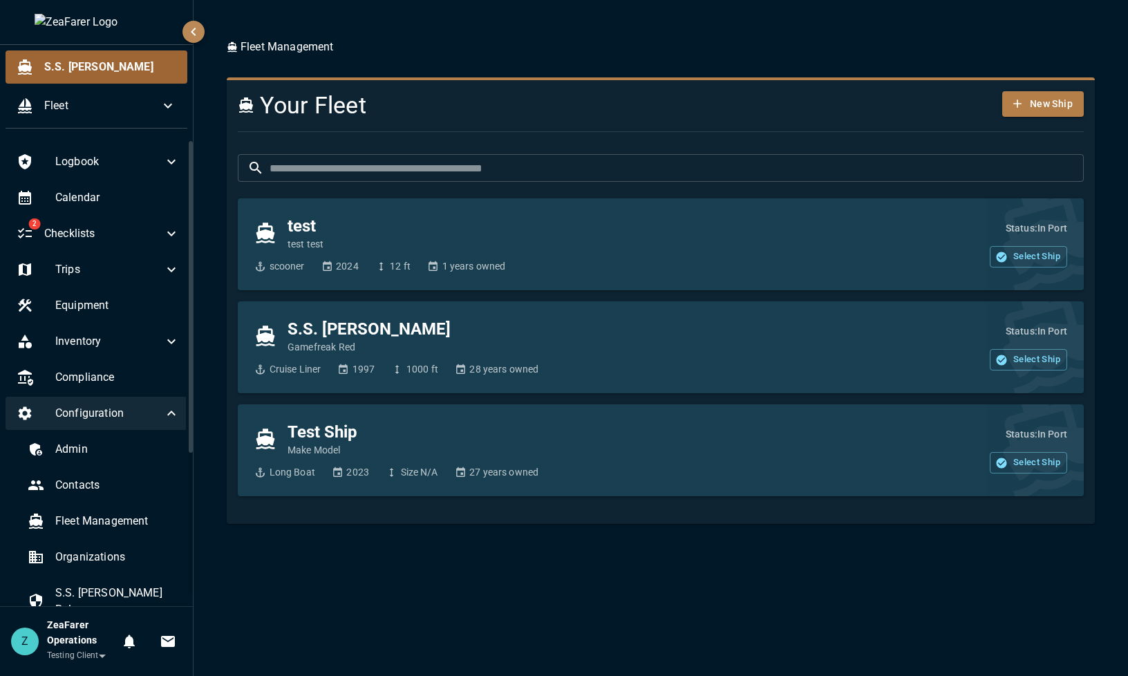
click at [78, 66] on span "S.S. [PERSON_NAME]" at bounding box center [110, 67] width 132 height 17
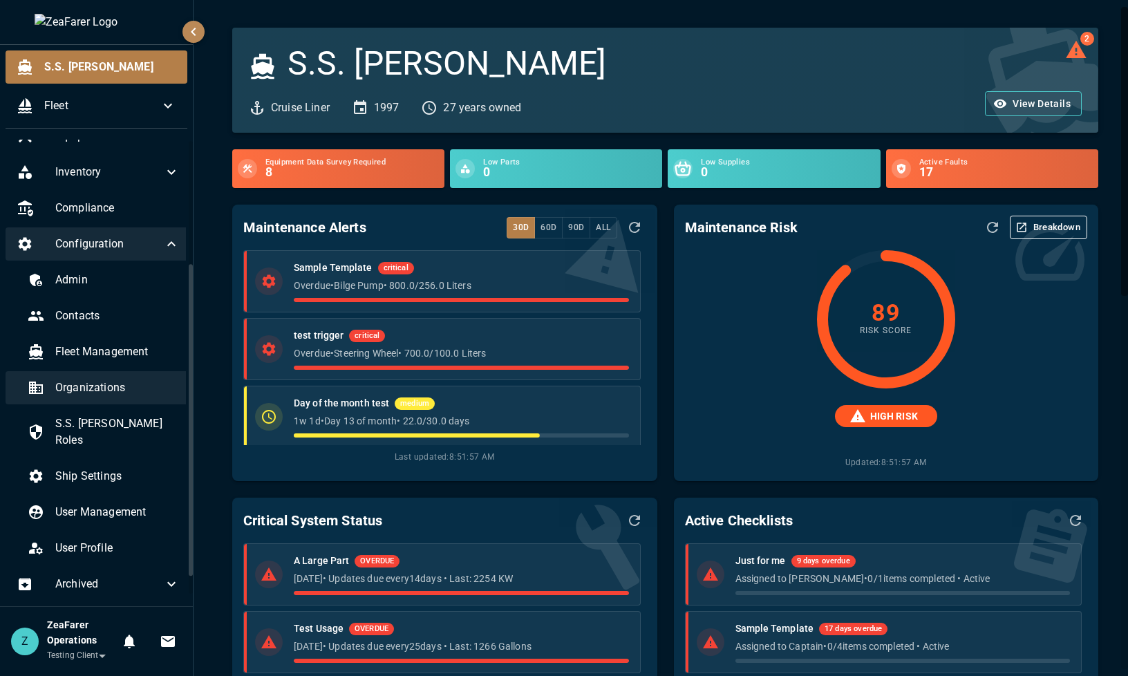
scroll to position [207, 0]
